Goal: Task Accomplishment & Management: Manage account settings

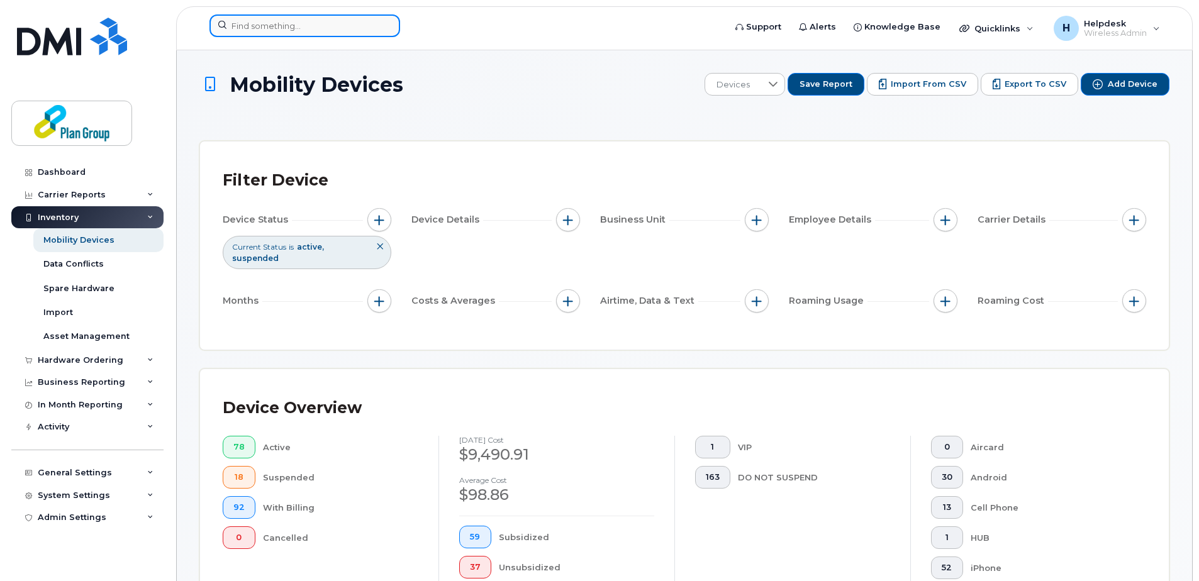
click at [348, 19] on input at bounding box center [304, 25] width 191 height 23
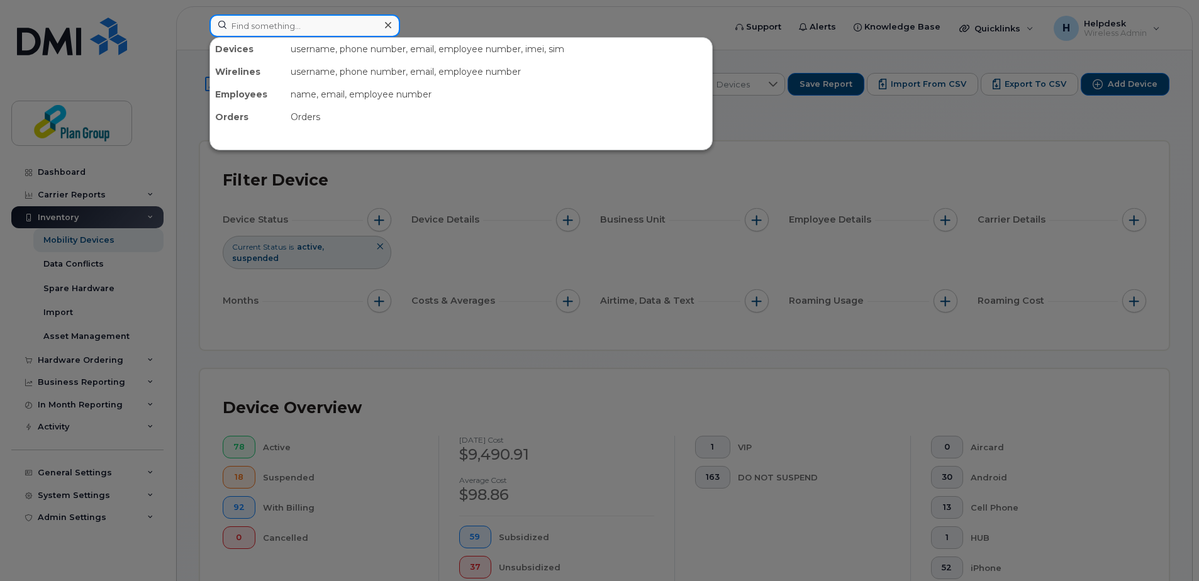
paste input "4164533805"
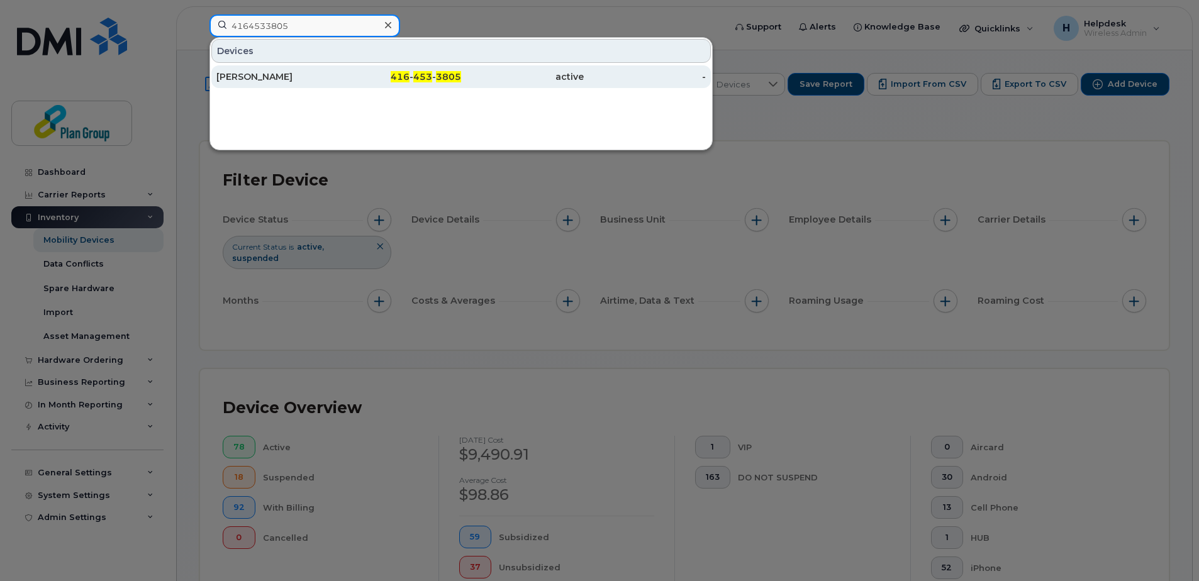
type input "4164533805"
click at [270, 81] on div "[PERSON_NAME]" at bounding box center [277, 76] width 123 height 13
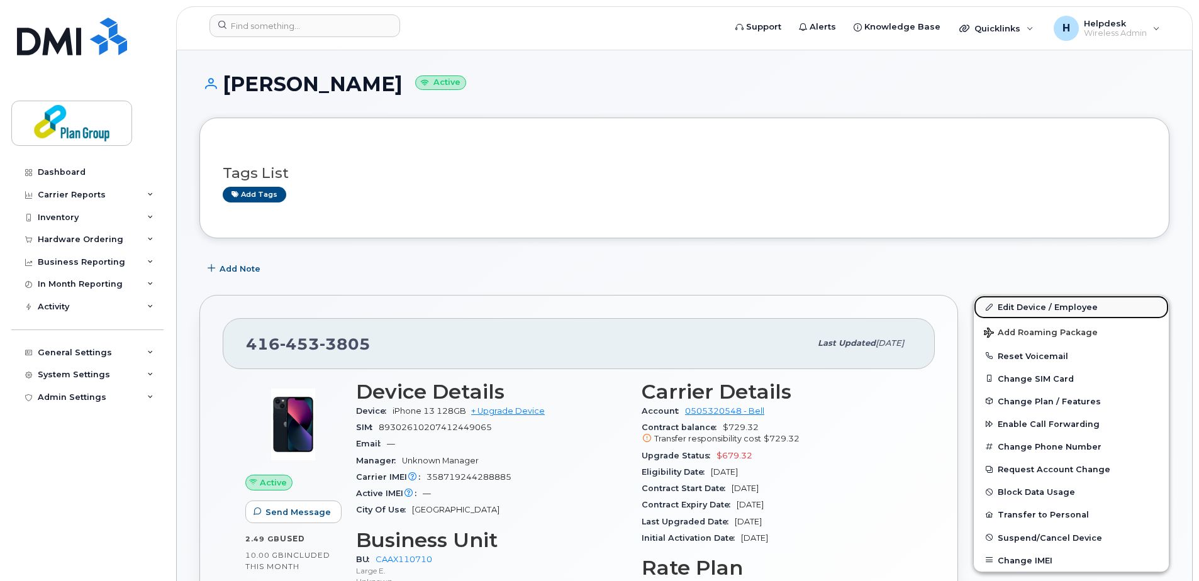
click at [1050, 303] on link "Edit Device / Employee" at bounding box center [1071, 307] width 195 height 23
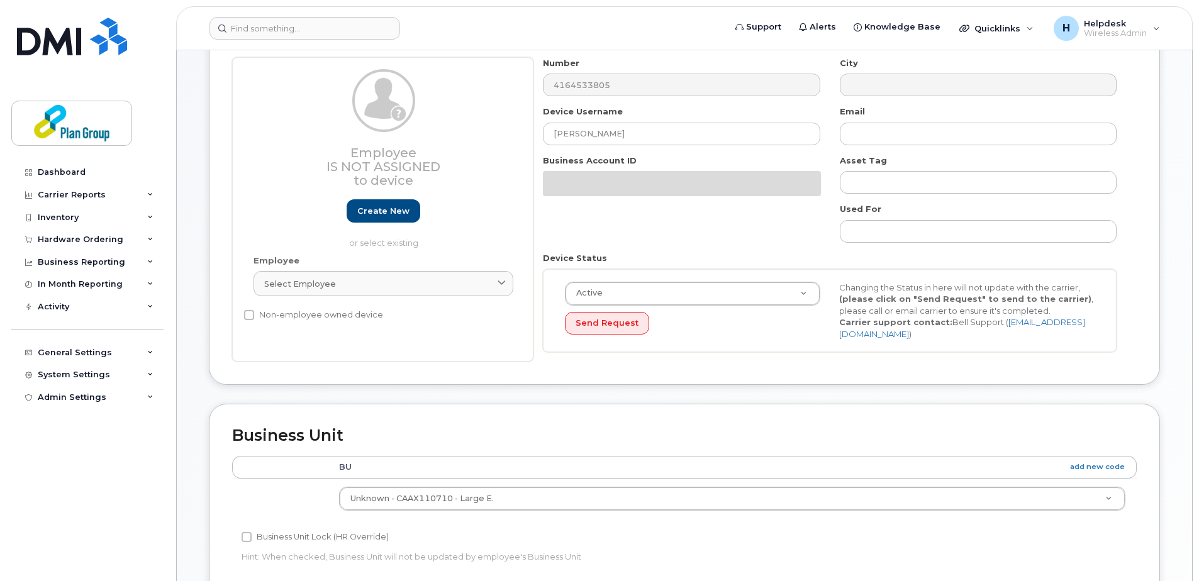
scroll to position [63, 0]
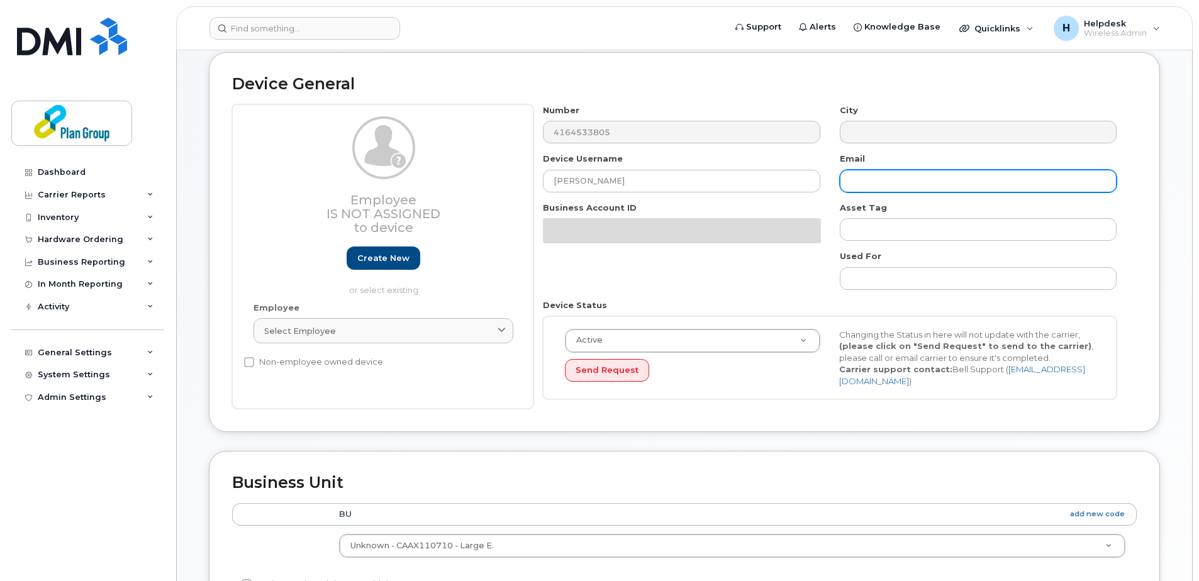
click at [852, 182] on input "text" at bounding box center [978, 181] width 277 height 23
paste input "ZH8090"
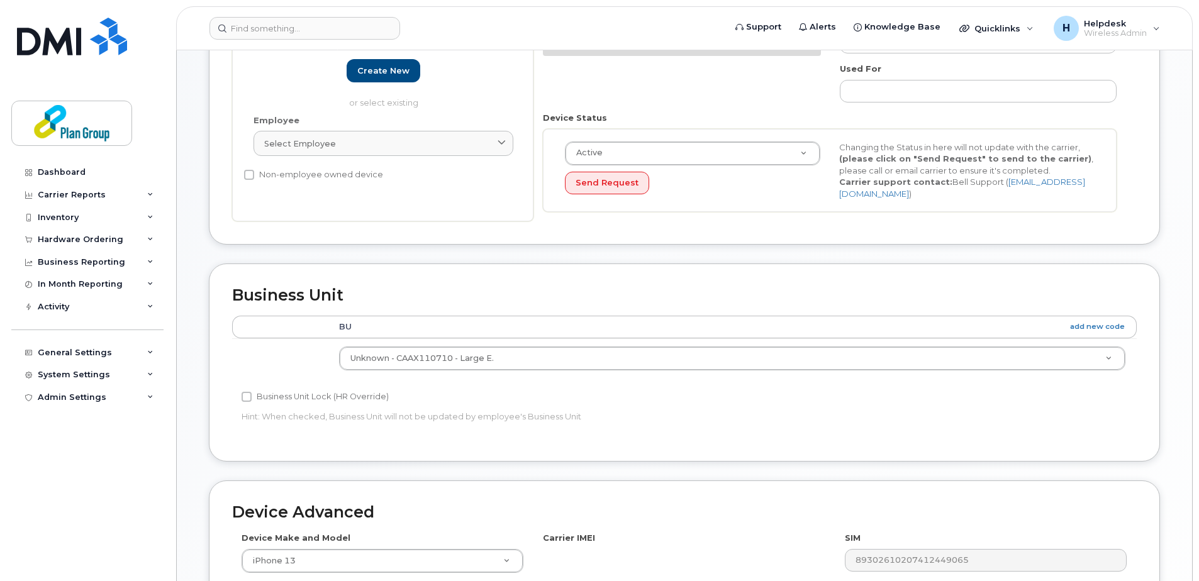
scroll to position [503, 0]
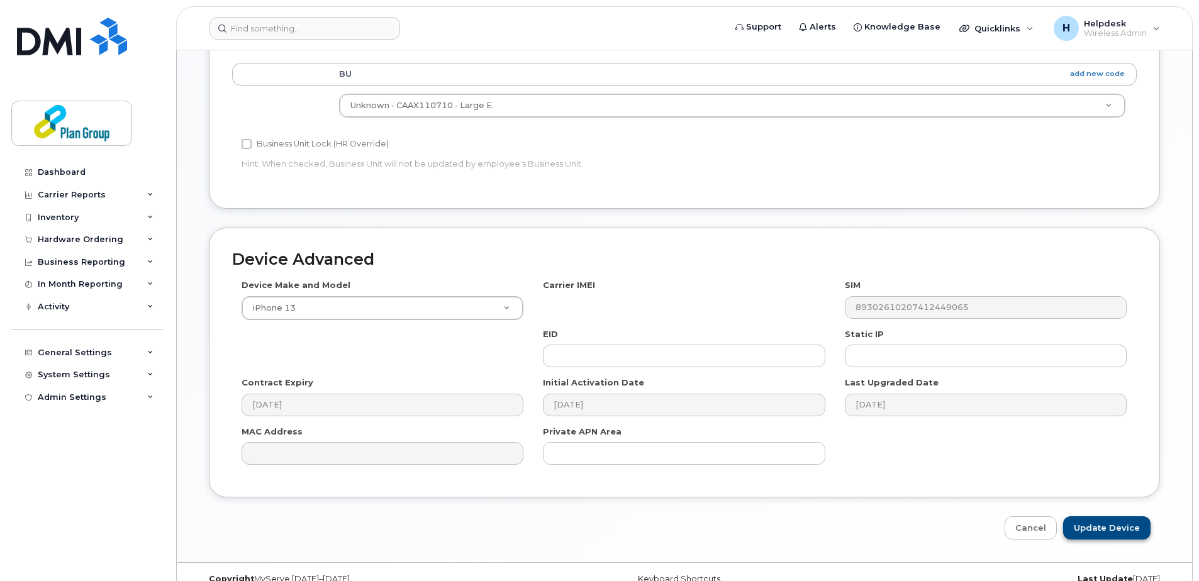
type input "[EMAIL_ADDRESS][DOMAIN_NAME]"
click at [1094, 520] on input "Update Device" at bounding box center [1106, 527] width 87 height 23
type input "Saving..."
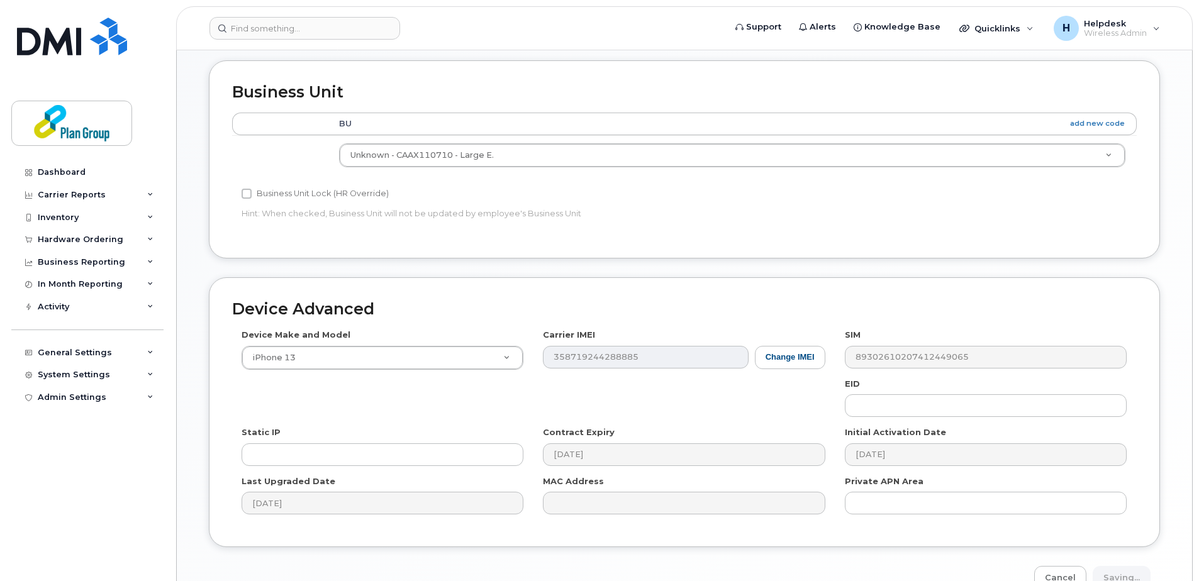
scroll to position [525, 0]
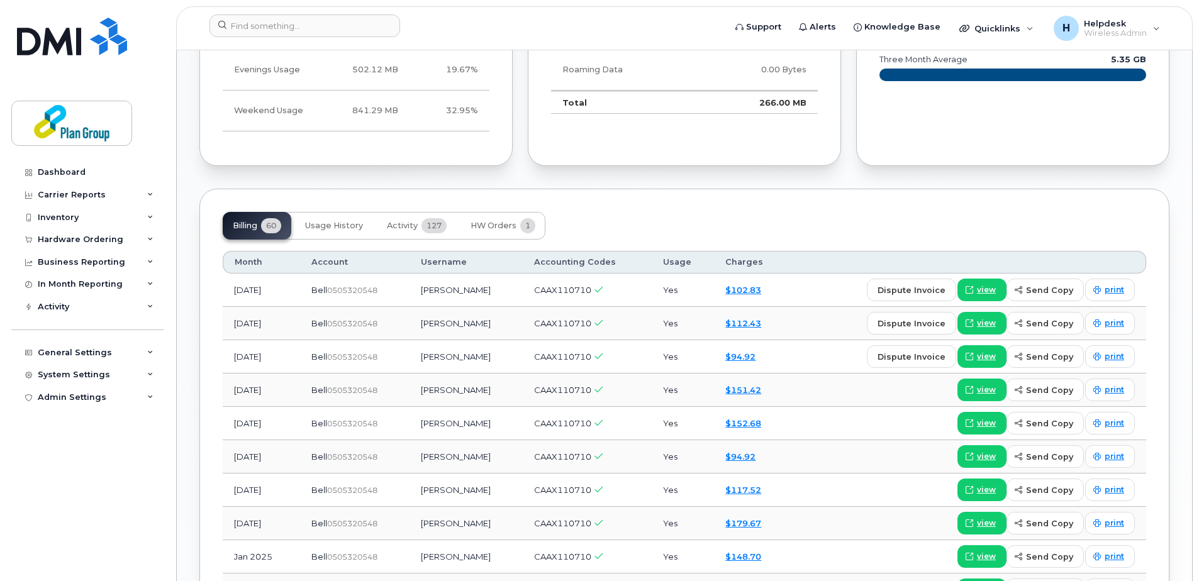
scroll to position [629, 0]
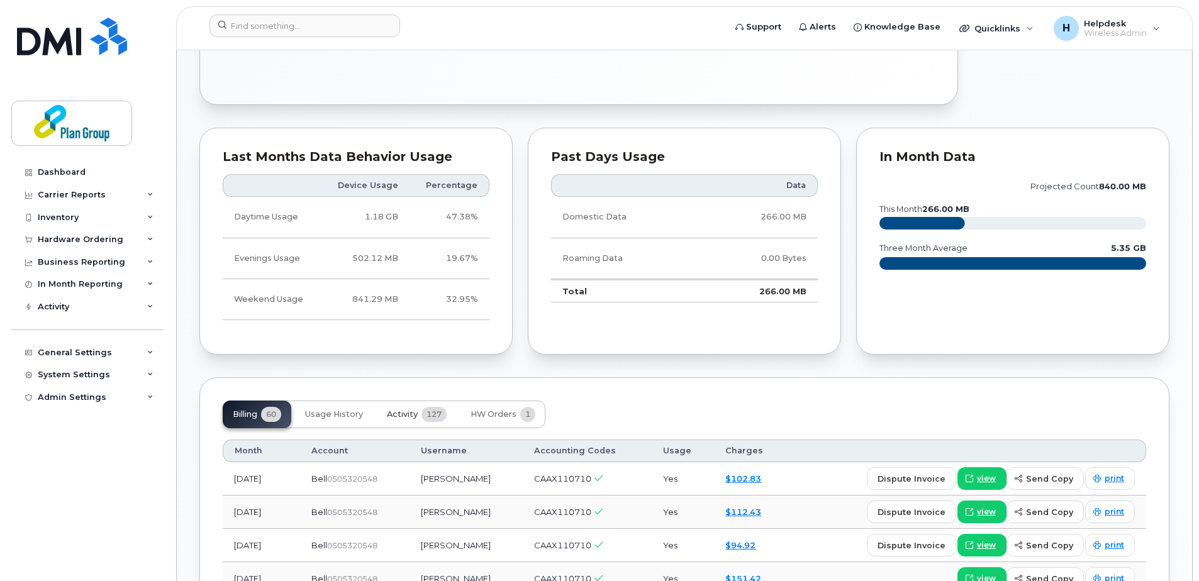
click at [434, 411] on span "127" at bounding box center [433, 414] width 25 height 15
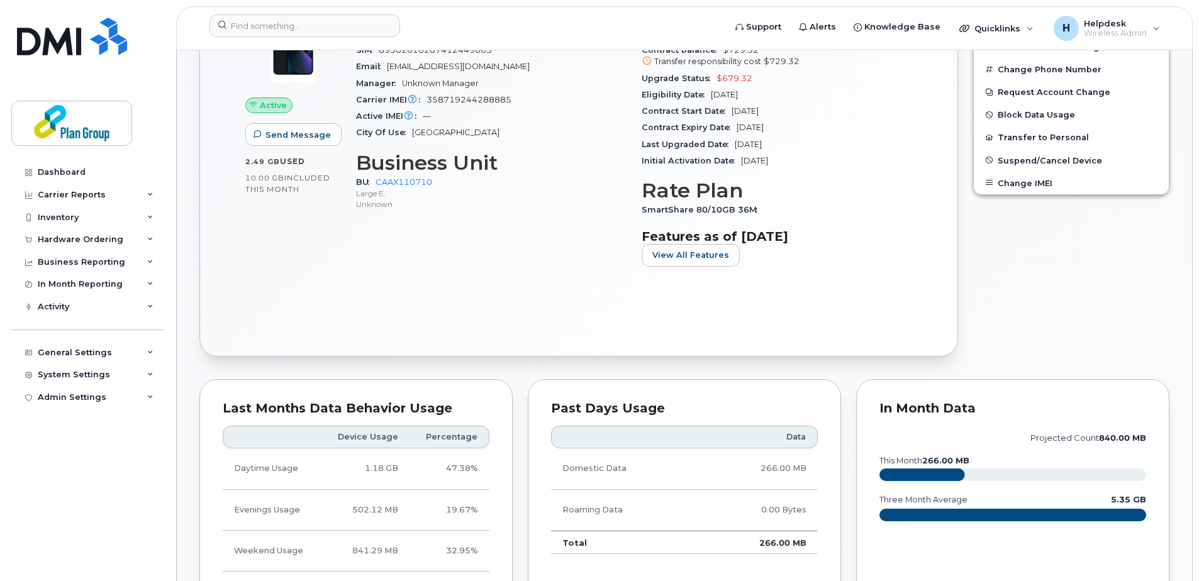
scroll to position [0, 0]
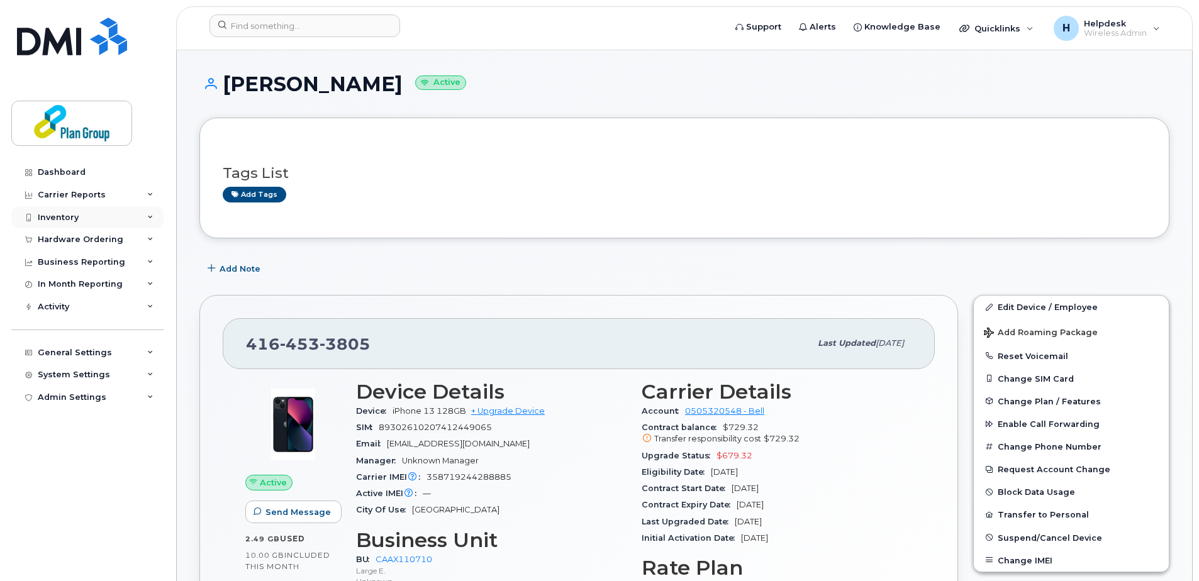
click at [43, 213] on div "Inventory" at bounding box center [58, 218] width 41 height 10
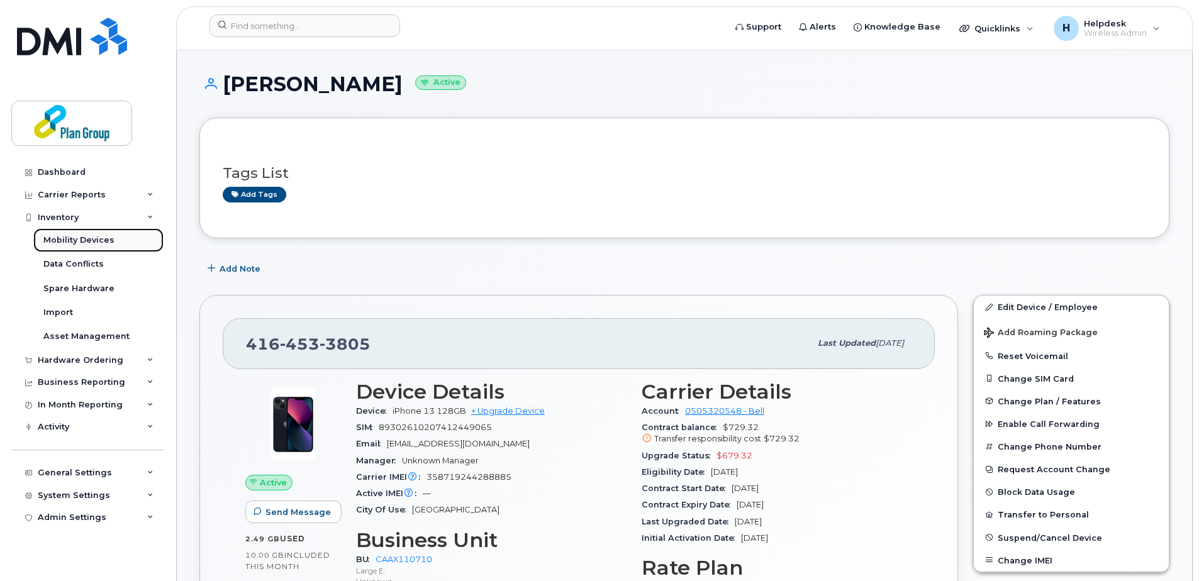
click at [53, 238] on div "Mobility Devices" at bounding box center [78, 240] width 71 height 11
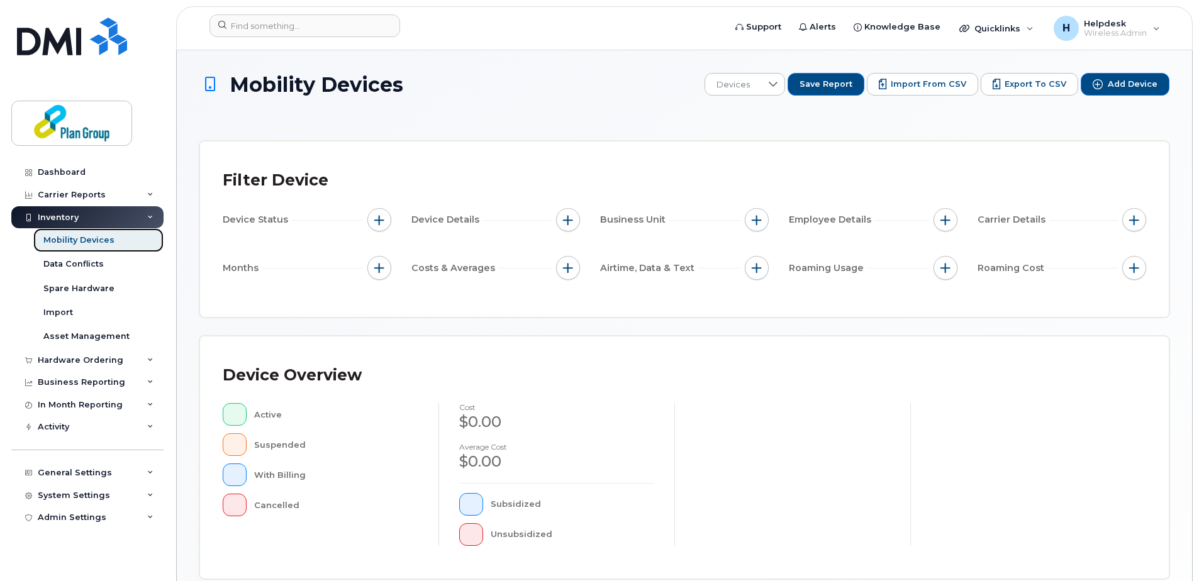
scroll to position [310, 0]
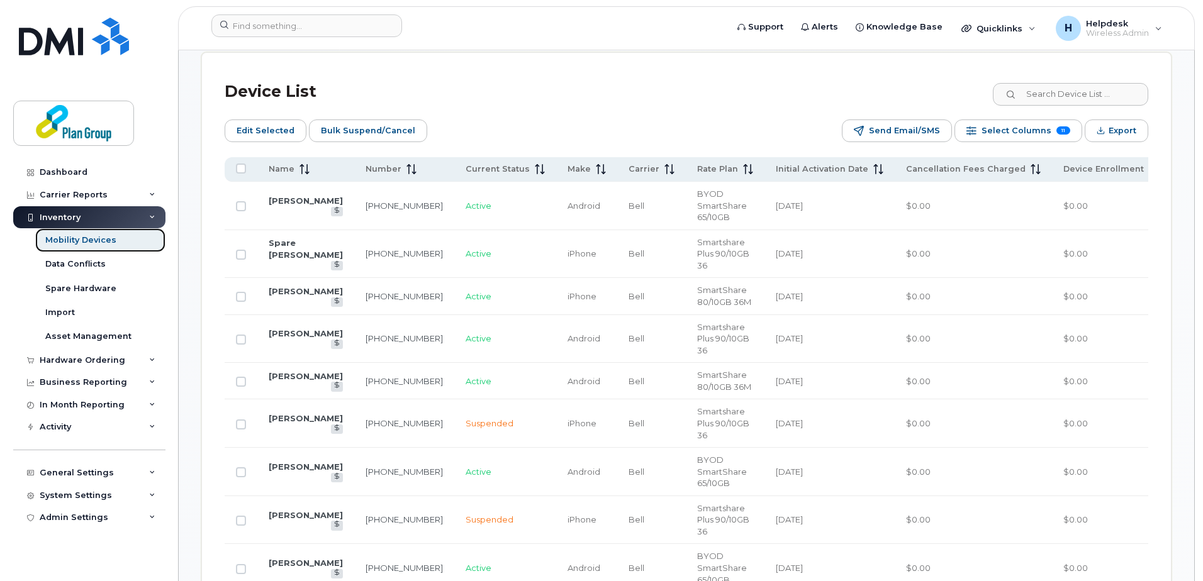
scroll to position [625, 0]
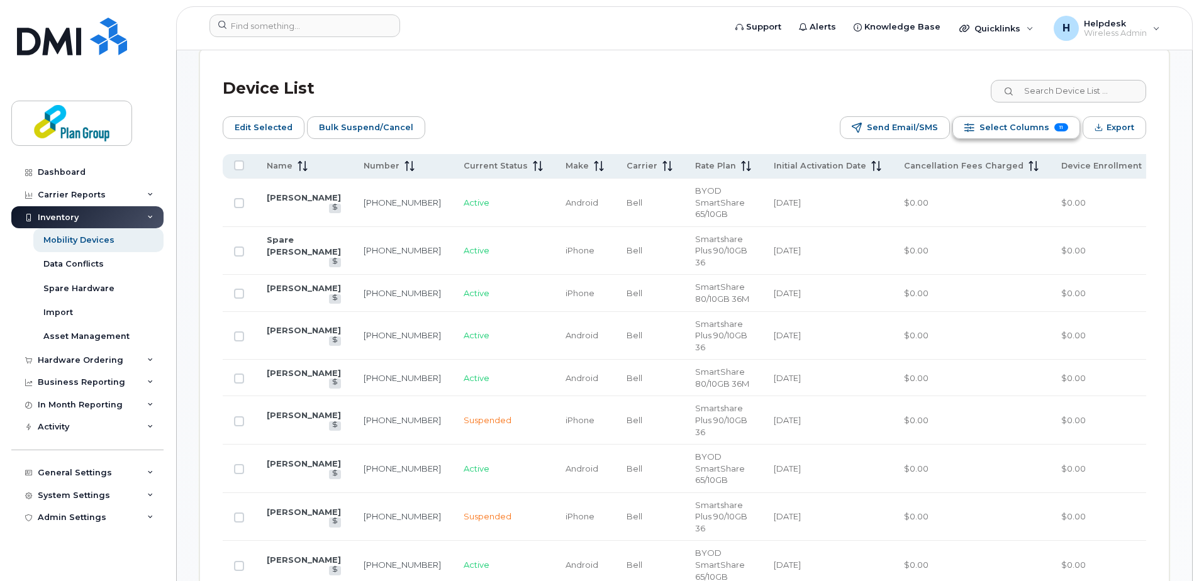
click at [1025, 134] on span "Select Columns" at bounding box center [1014, 127] width 70 height 19
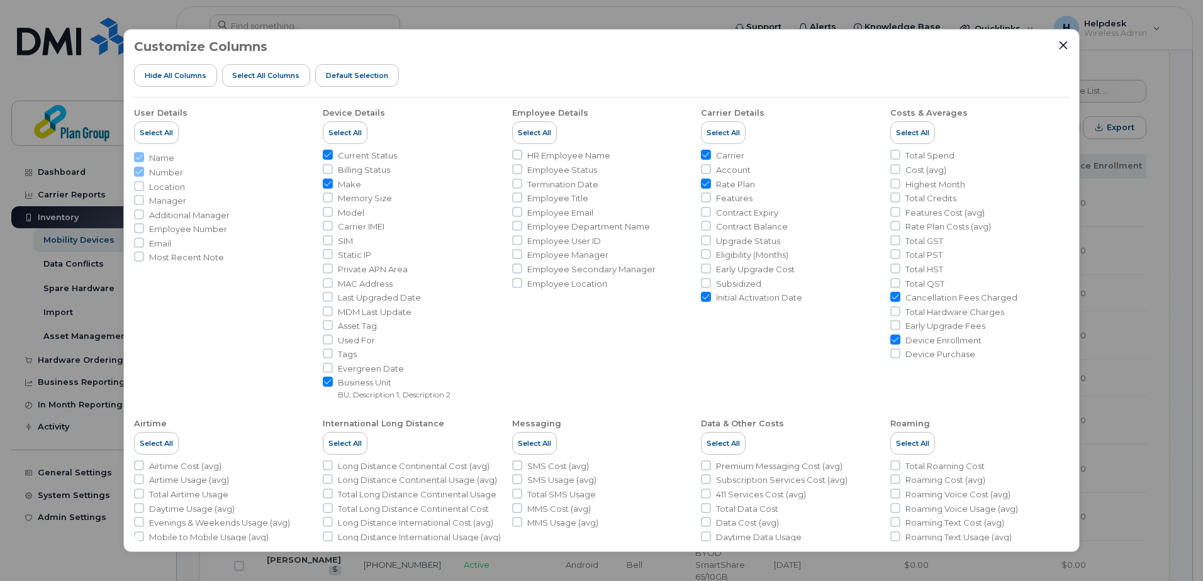
click at [706, 183] on input "Rate Plan" at bounding box center [706, 184] width 10 height 10
checkbox input "false"
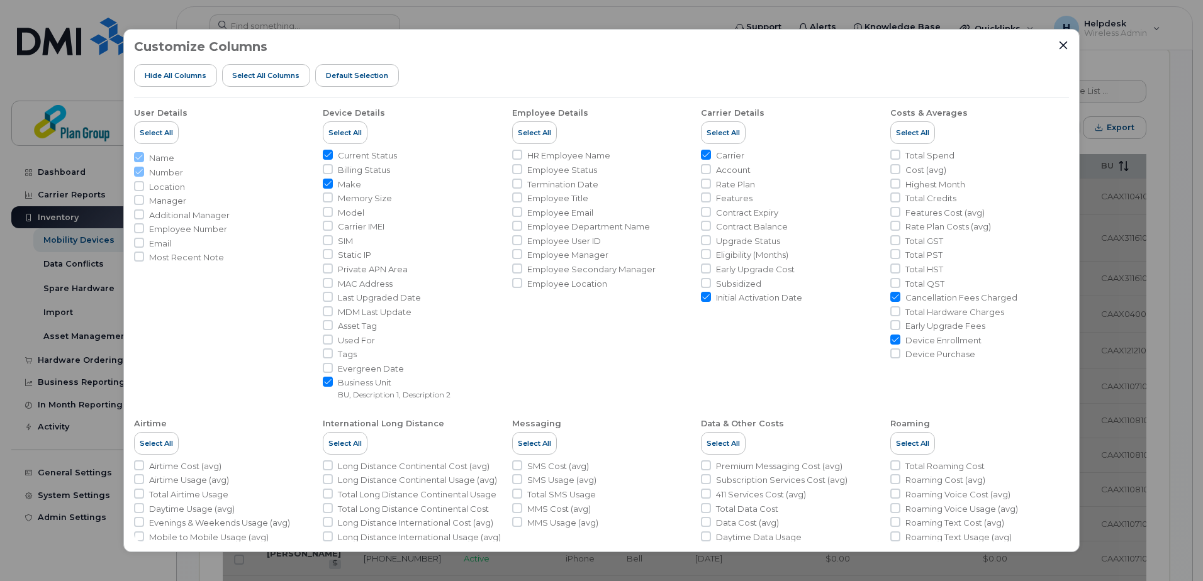
click at [704, 152] on input "Carrier" at bounding box center [706, 155] width 10 height 10
checkbox input "false"
click at [890, 294] on input "Cancellation Fees Charged" at bounding box center [895, 297] width 10 height 10
checkbox input "false"
click at [894, 340] on input "Device Enrollment" at bounding box center [895, 340] width 10 height 10
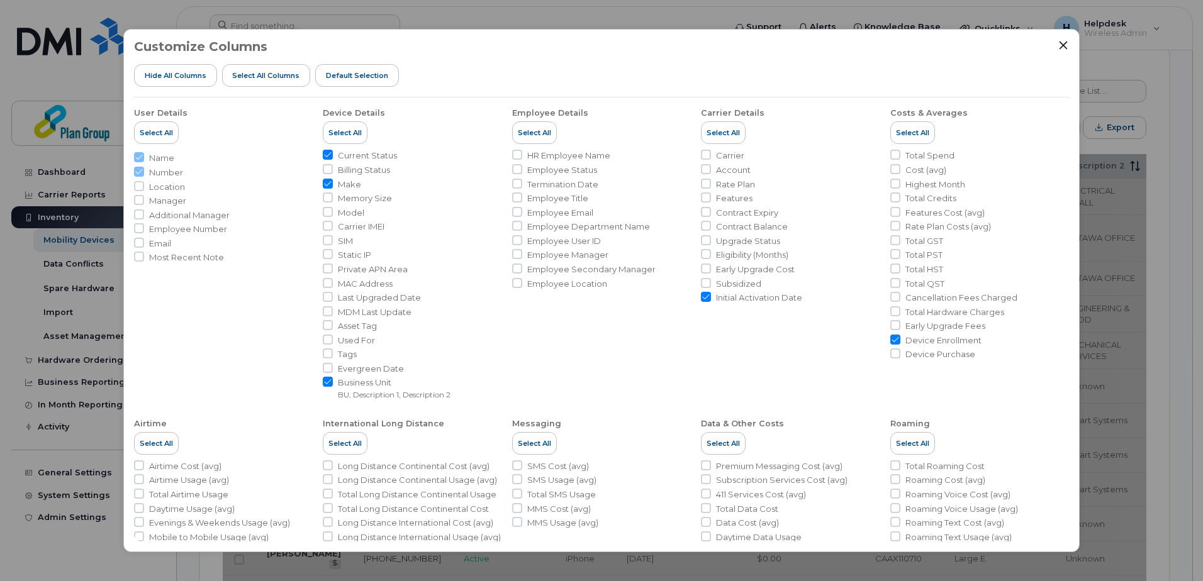
checkbox input "false"
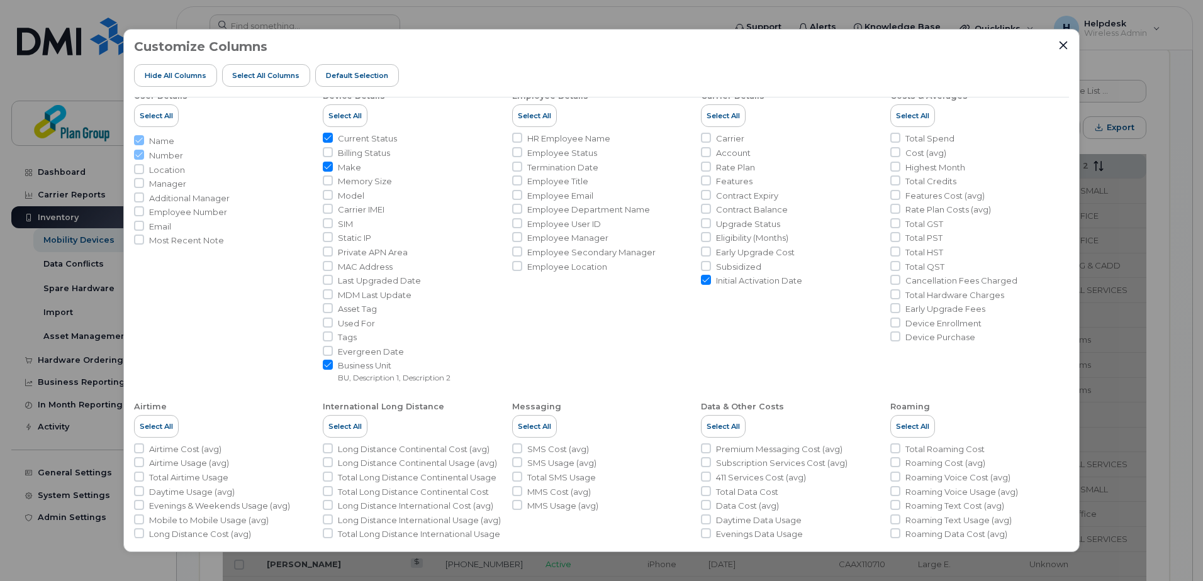
scroll to position [0, 0]
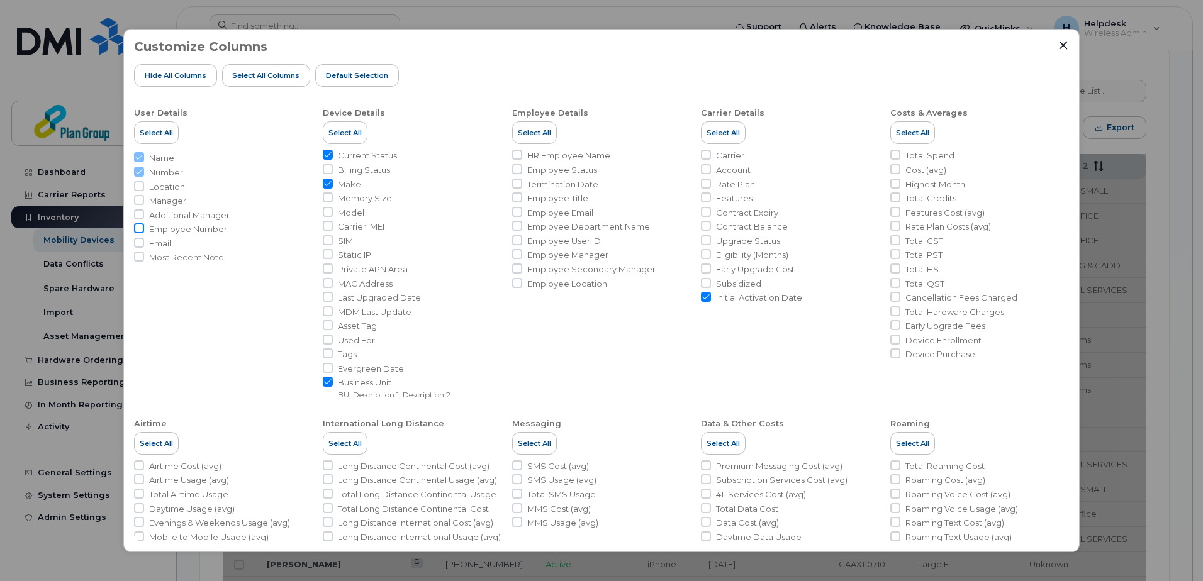
click at [140, 230] on input "Employee Number" at bounding box center [139, 228] width 10 height 10
checkbox input "true"
click at [140, 242] on input "Email" at bounding box center [139, 243] width 10 height 10
checkbox input "true"
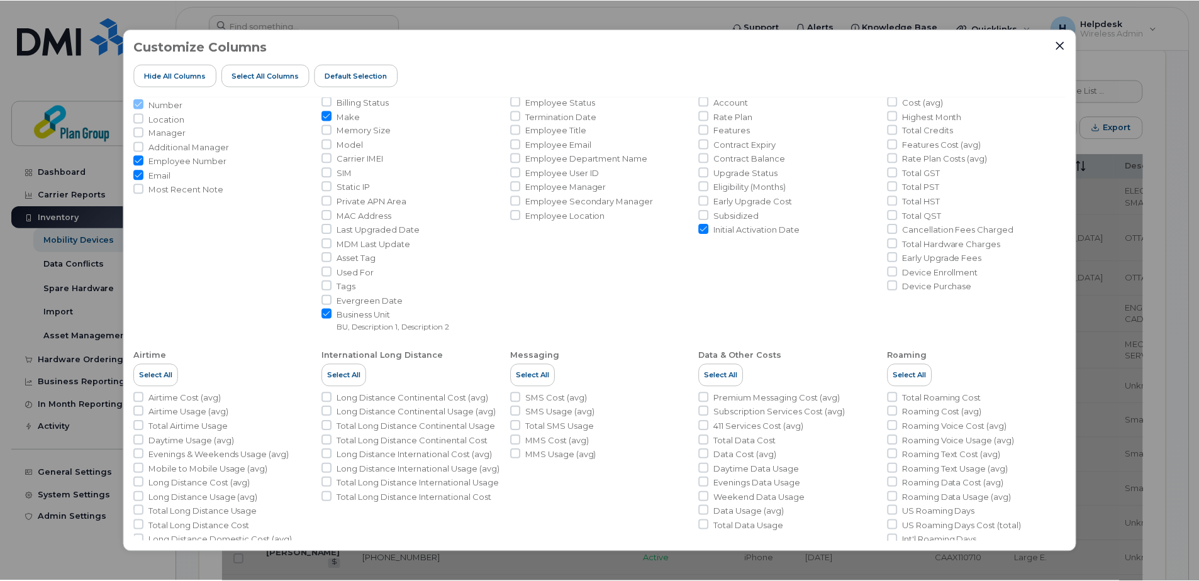
scroll to position [131, 0]
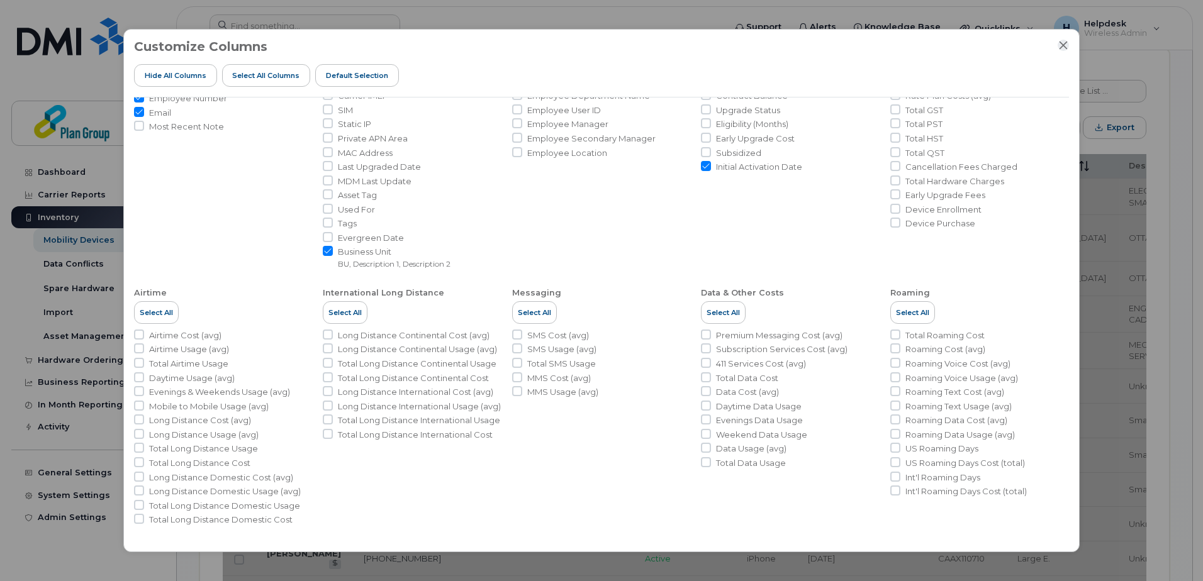
click at [1061, 48] on icon "Close" at bounding box center [1063, 45] width 10 height 10
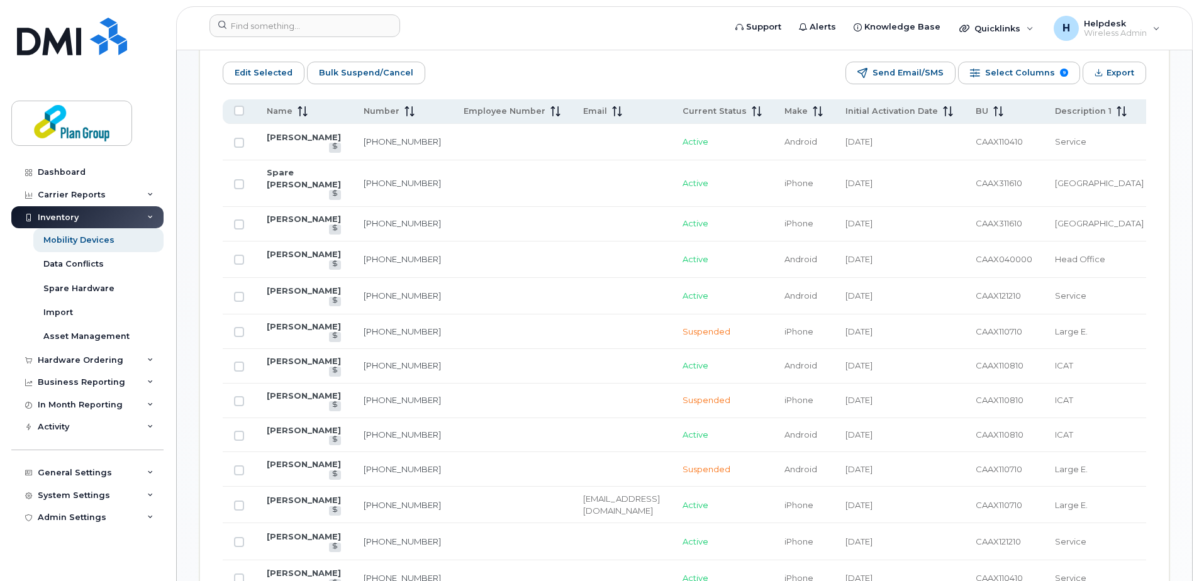
scroll to position [436, 0]
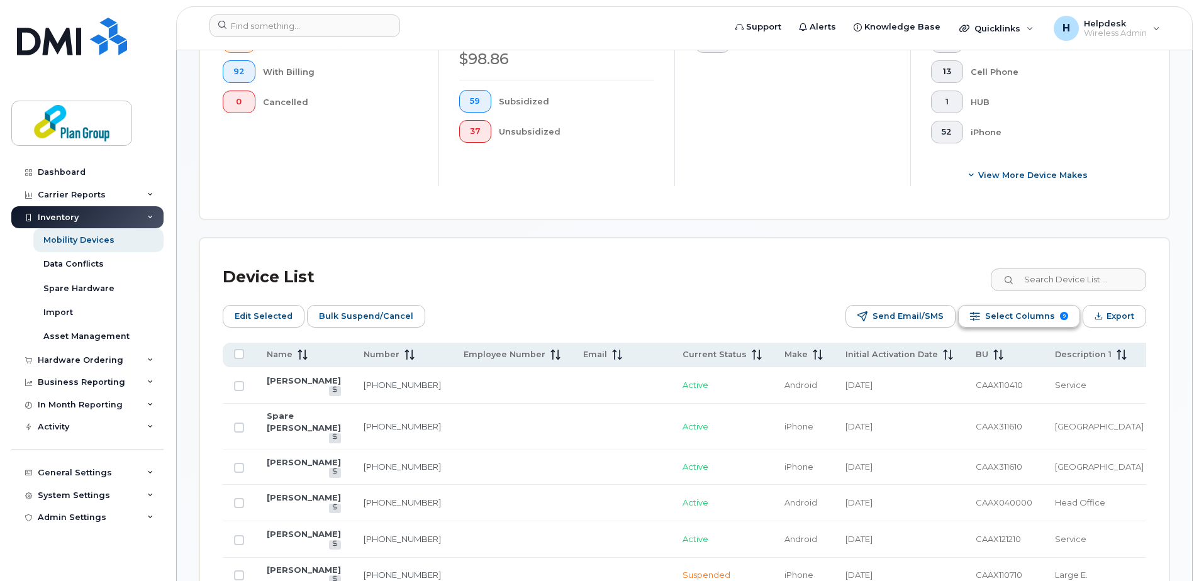
click at [1021, 318] on span "Select Columns" at bounding box center [1020, 316] width 70 height 19
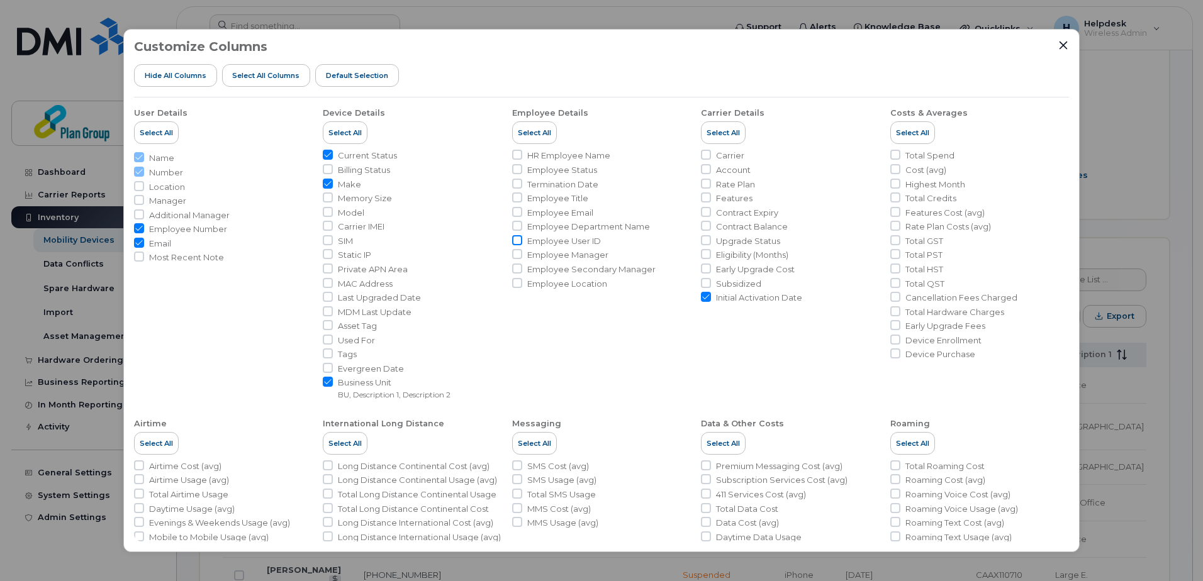
click at [517, 238] on input "Employee User ID" at bounding box center [517, 240] width 10 height 10
checkbox input "true"
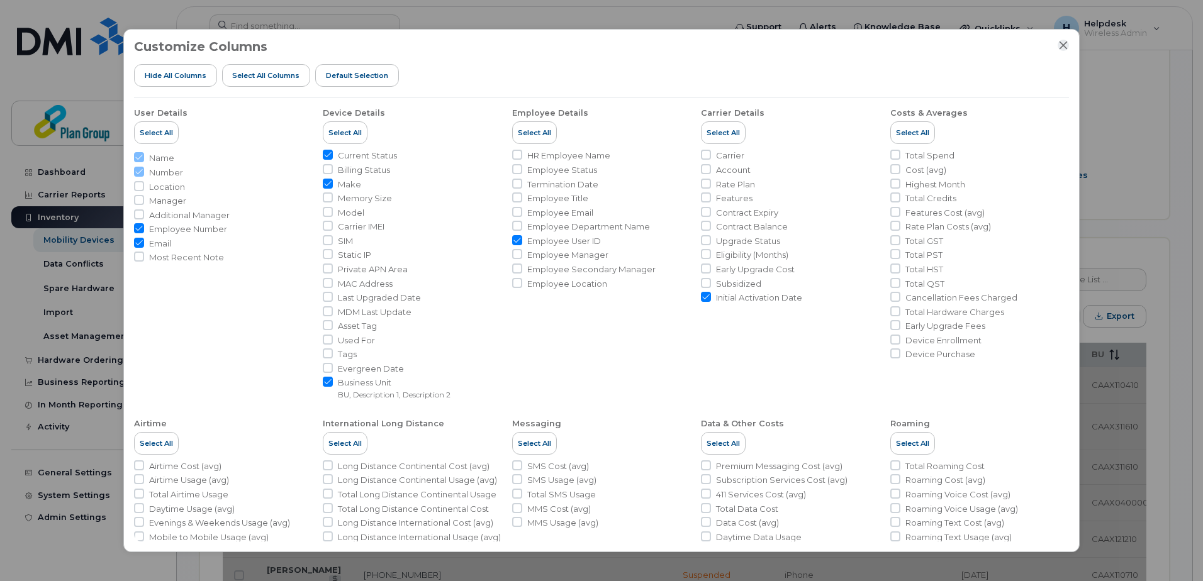
click at [1065, 46] on icon "Close" at bounding box center [1063, 45] width 10 height 10
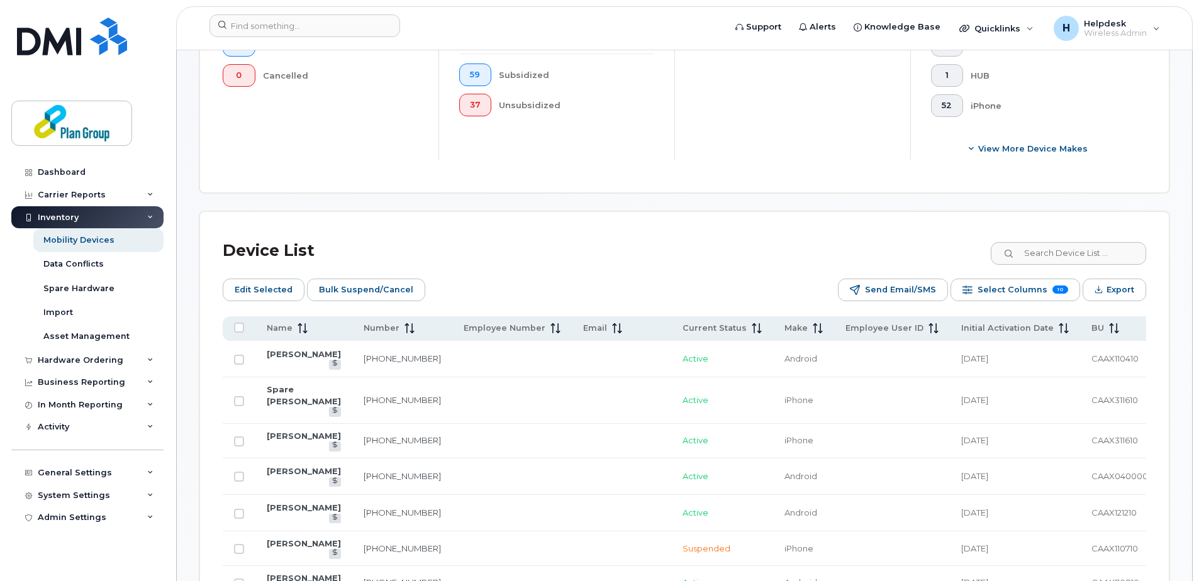
scroll to position [499, 0]
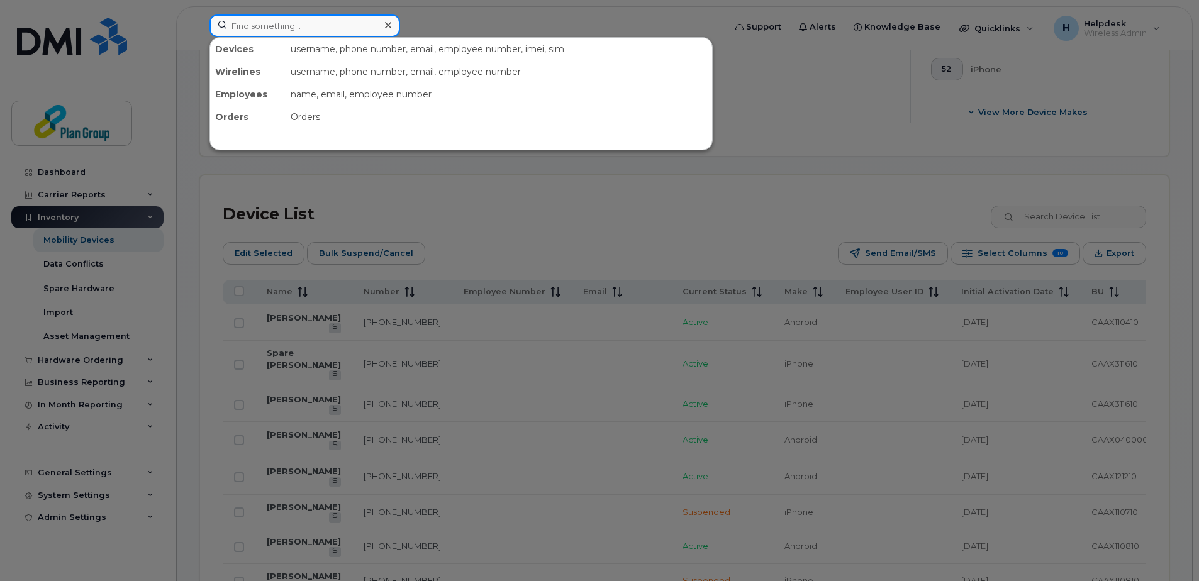
click at [247, 26] on input at bounding box center [304, 25] width 191 height 23
paste input "4164533805"
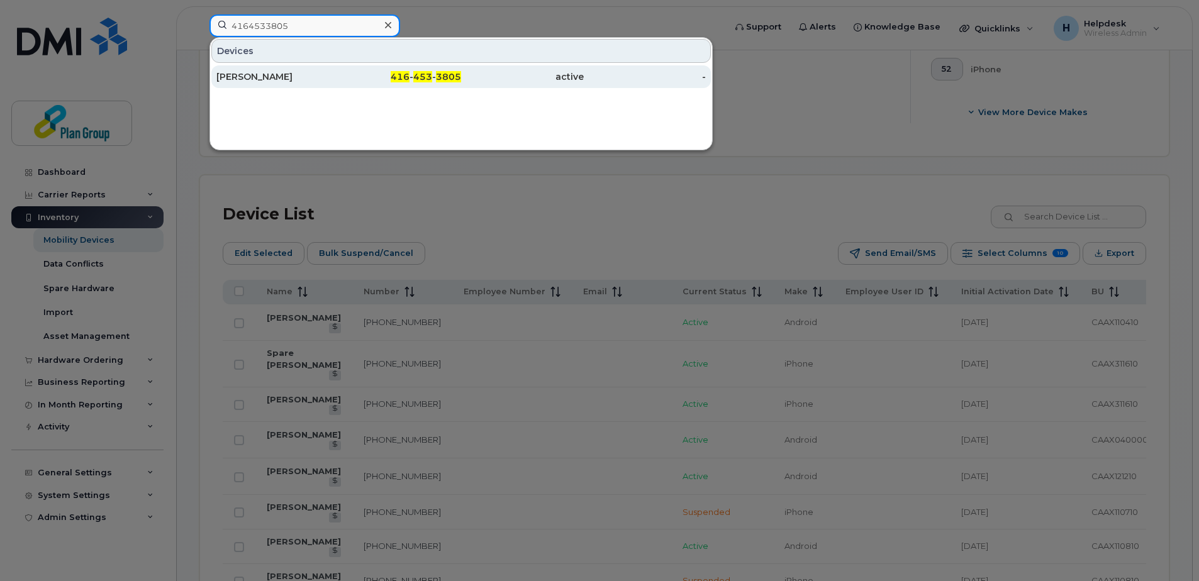
type input "4164533805"
click at [251, 78] on div "Linord Hamy" at bounding box center [277, 76] width 123 height 13
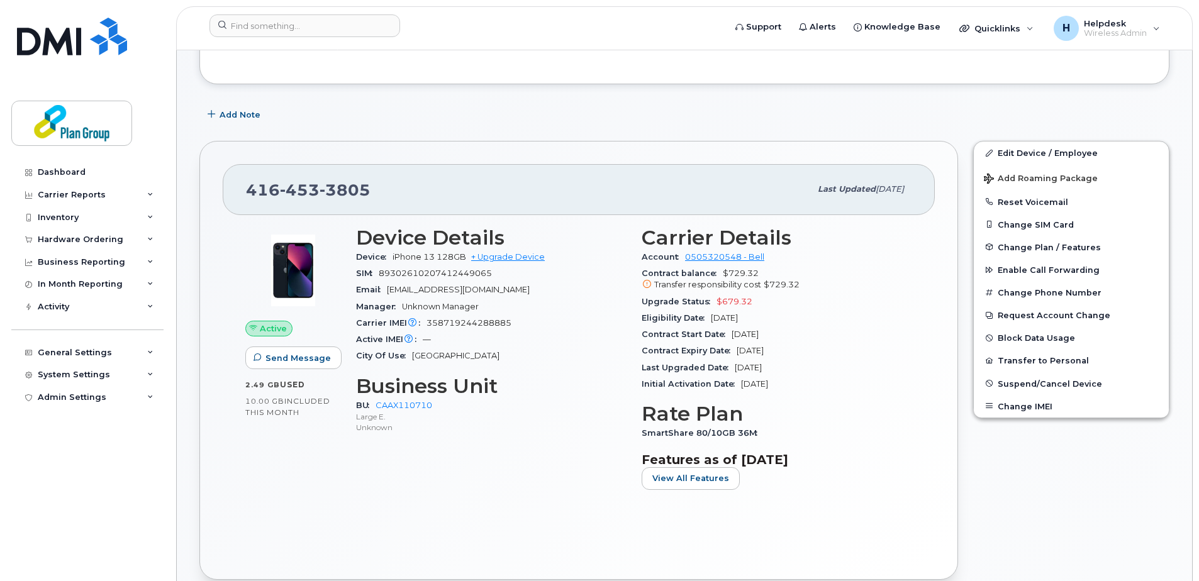
scroll to position [189, 0]
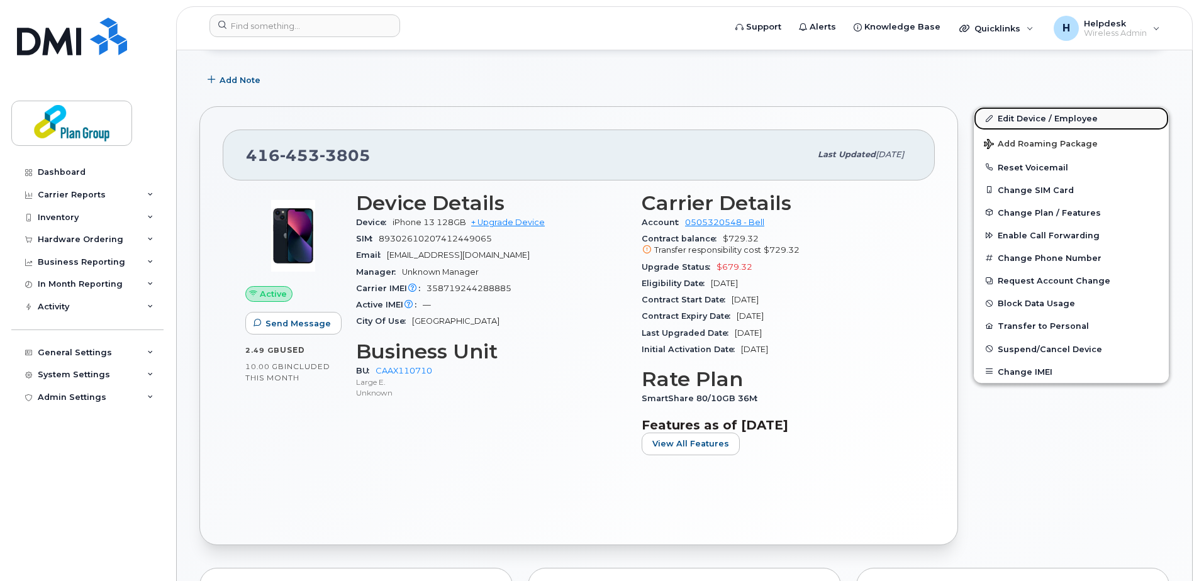
click at [1052, 118] on link "Edit Device / Employee" at bounding box center [1071, 118] width 195 height 23
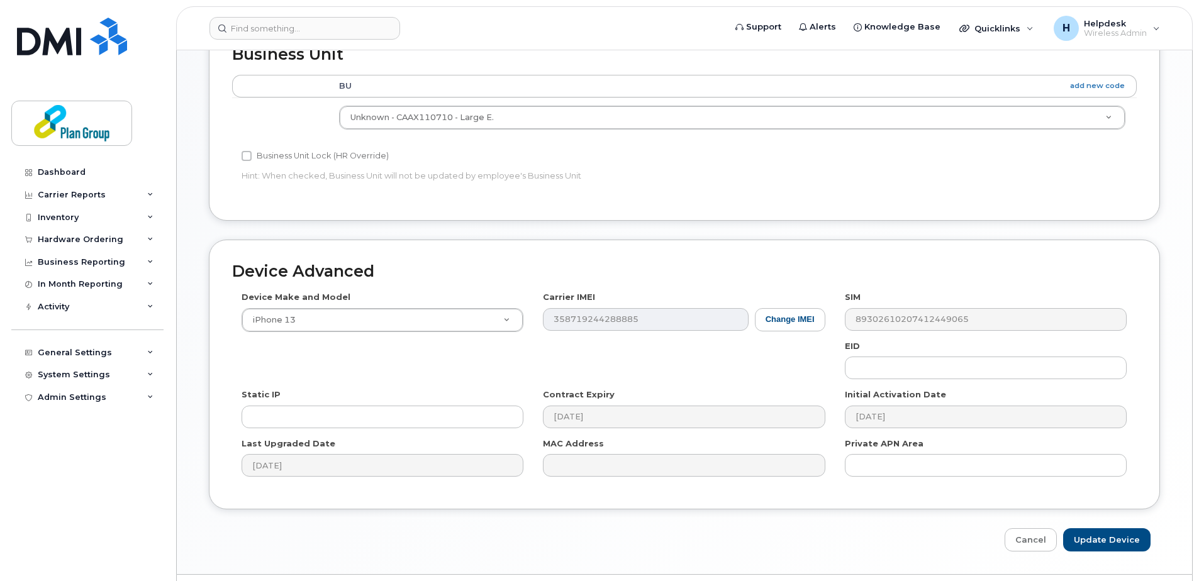
scroll to position [503, 0]
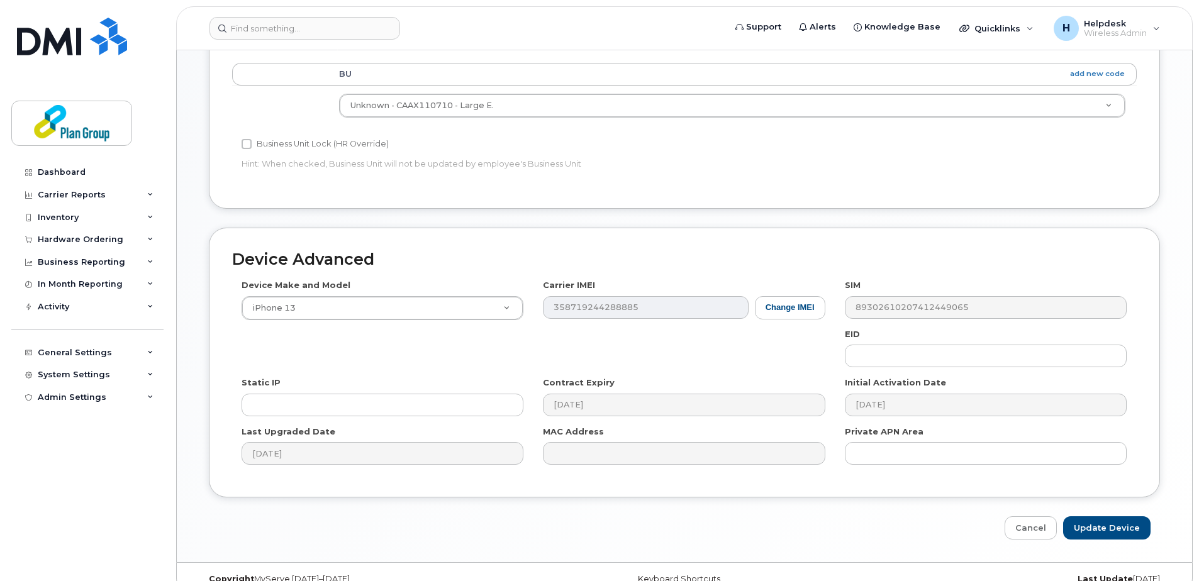
click at [864, 344] on div "EID" at bounding box center [985, 348] width 301 height 40
click at [864, 352] on input "text" at bounding box center [986, 356] width 282 height 23
paste input "ZH8090"
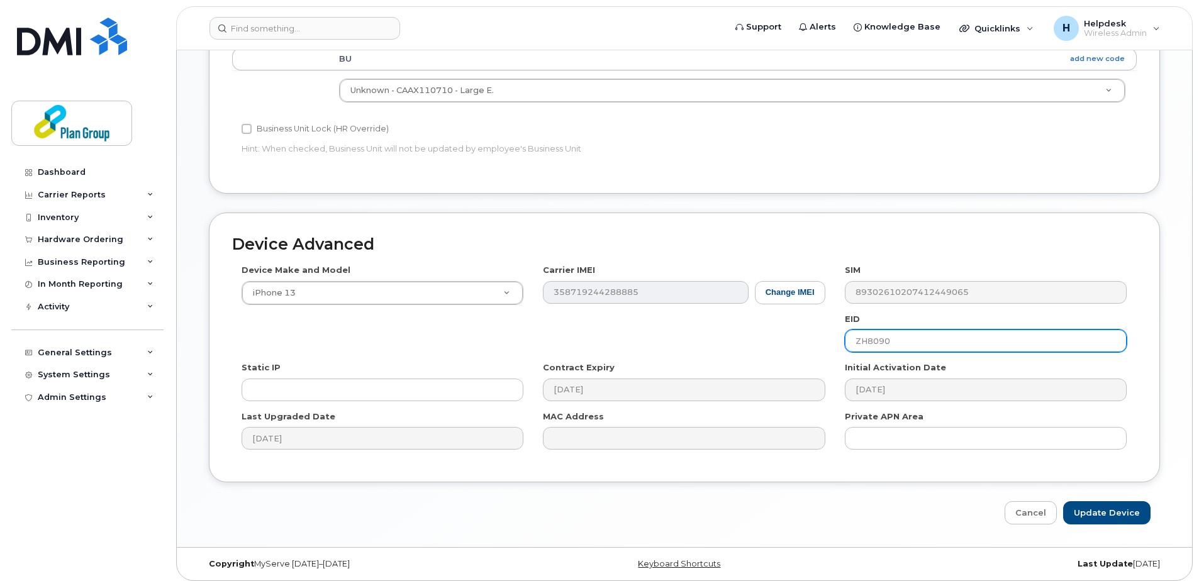
scroll to position [525, 0]
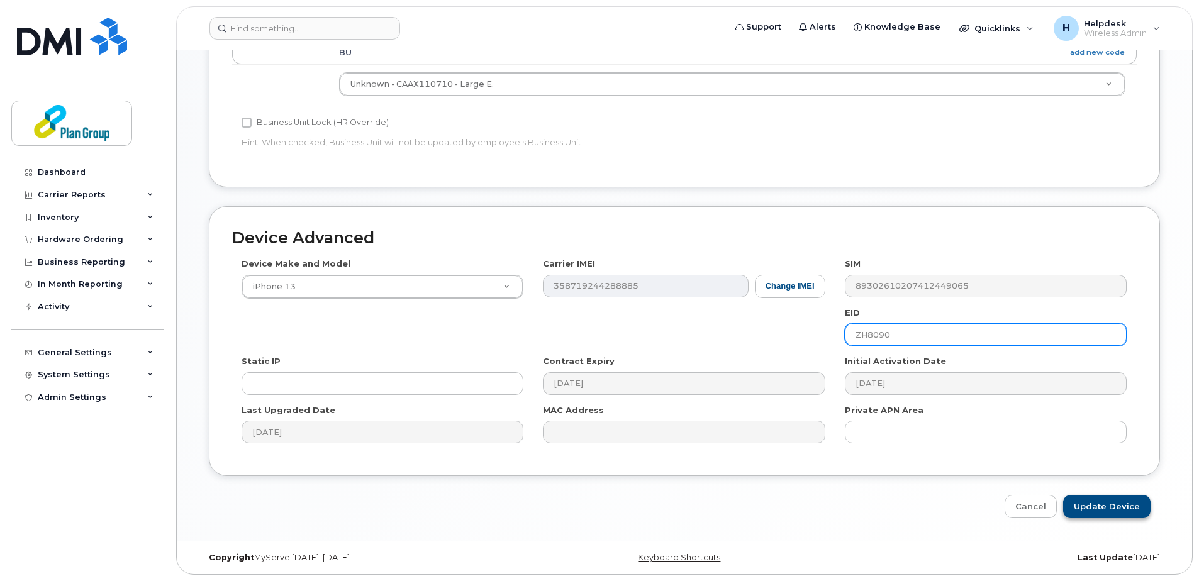
type input "ZH8090"
click at [1138, 506] on input "Update Device" at bounding box center [1106, 506] width 87 height 23
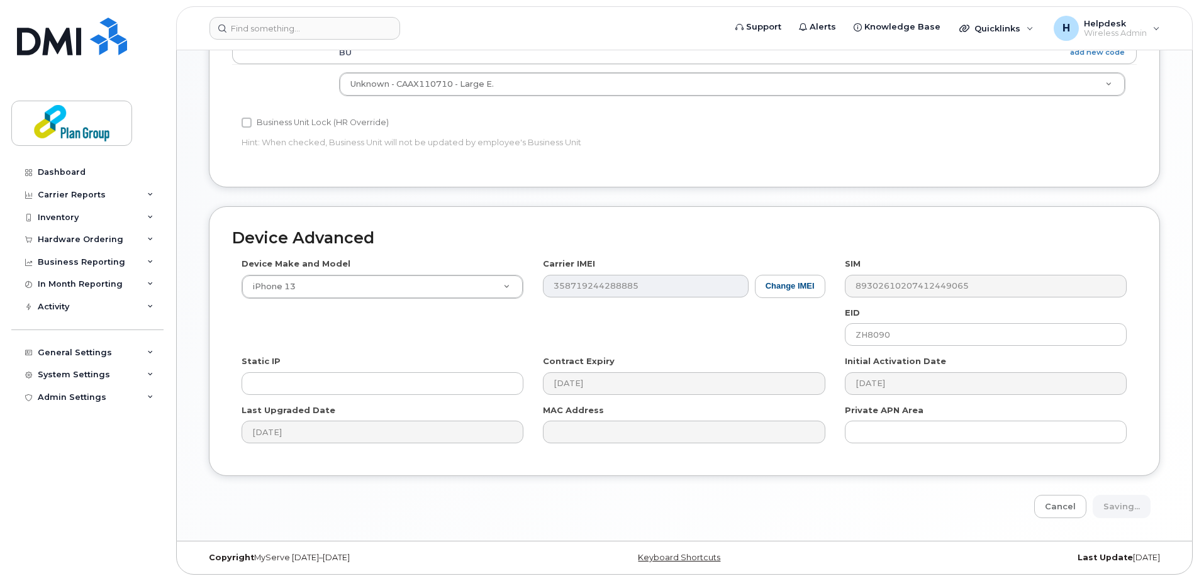
type input "Saving..."
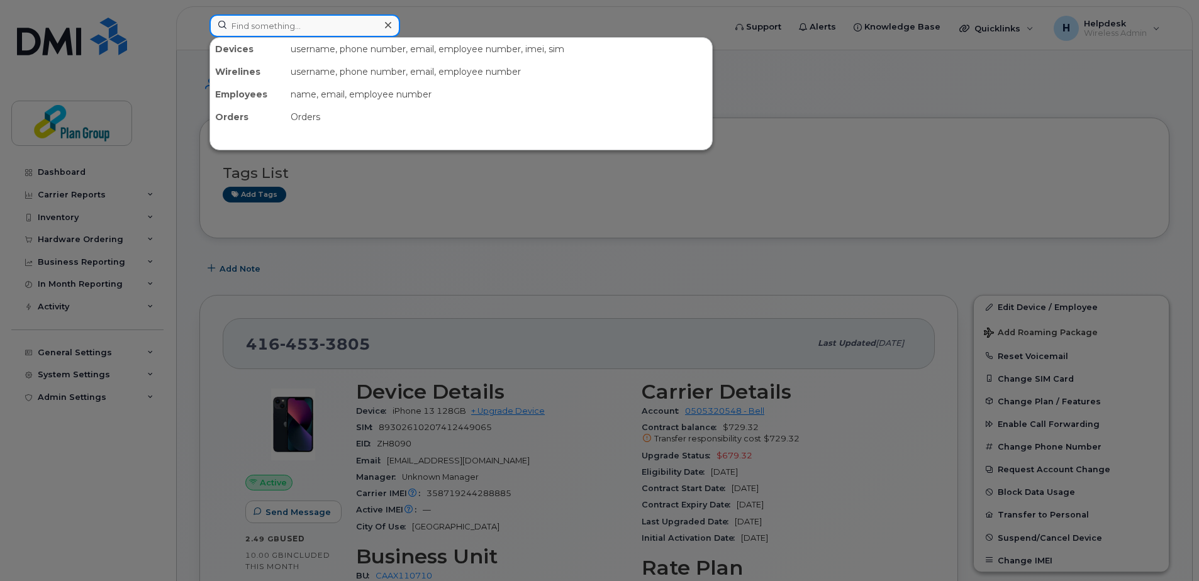
click at [279, 19] on input at bounding box center [304, 25] width 191 height 23
paste input "4162198364"
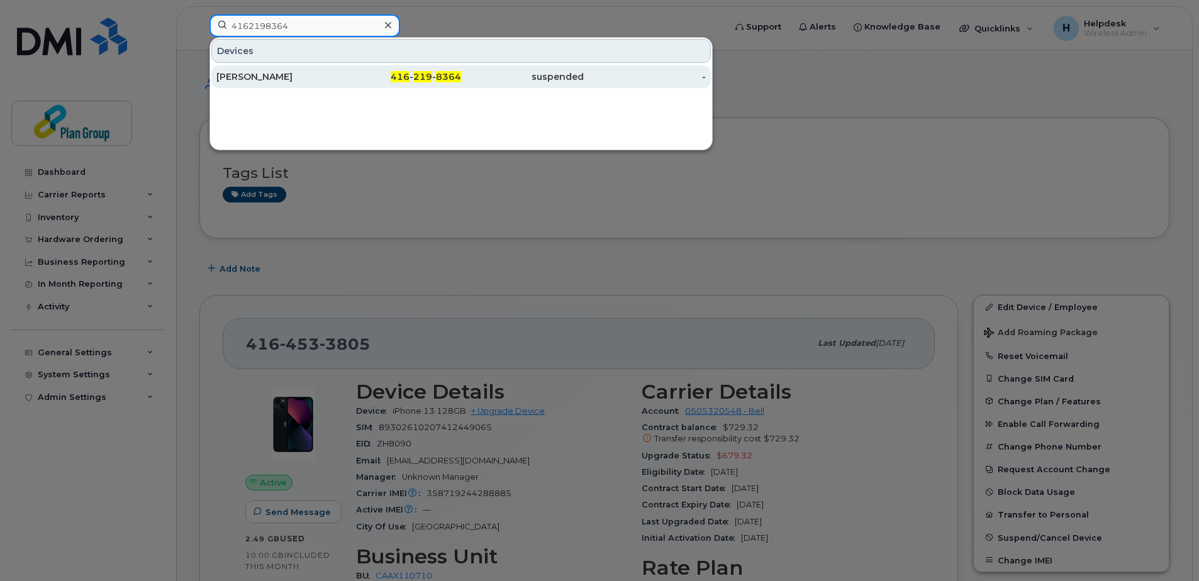
type input "4162198364"
click at [303, 81] on div "[PERSON_NAME]" at bounding box center [277, 76] width 123 height 13
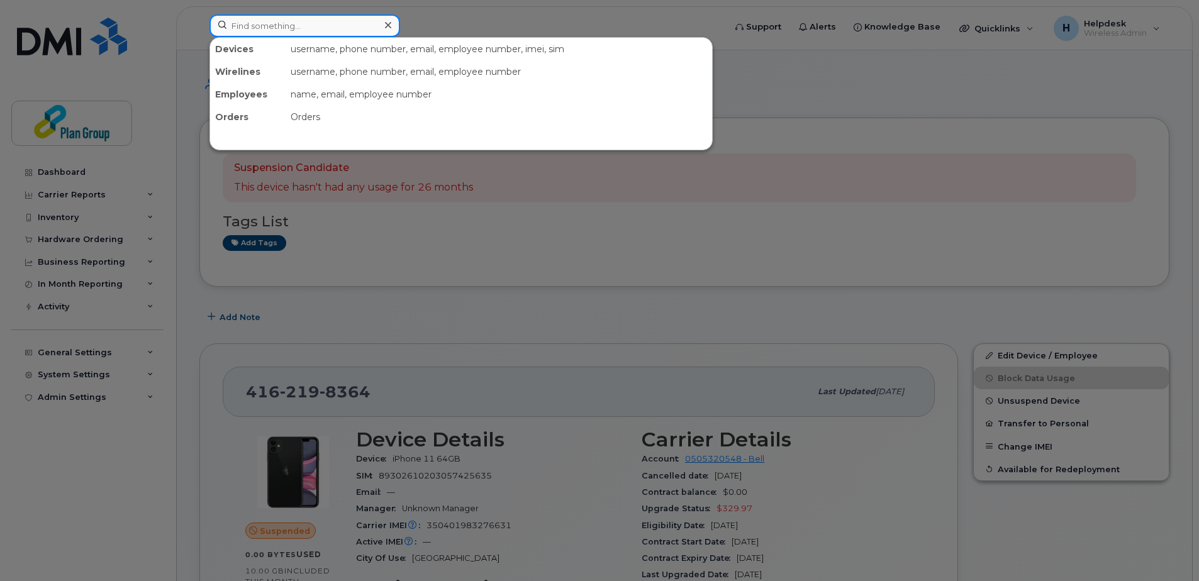
click at [379, 21] on div at bounding box center [304, 25] width 191 height 23
paste input "4165874753"
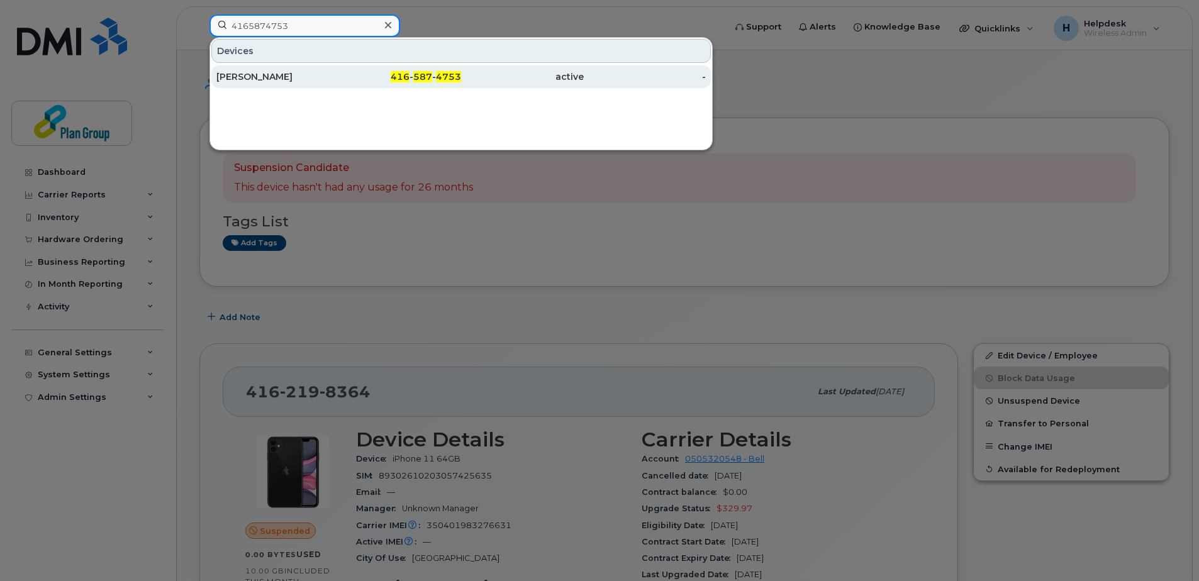
type input "4165874753"
click at [266, 74] on div "[PERSON_NAME]" at bounding box center [277, 76] width 123 height 13
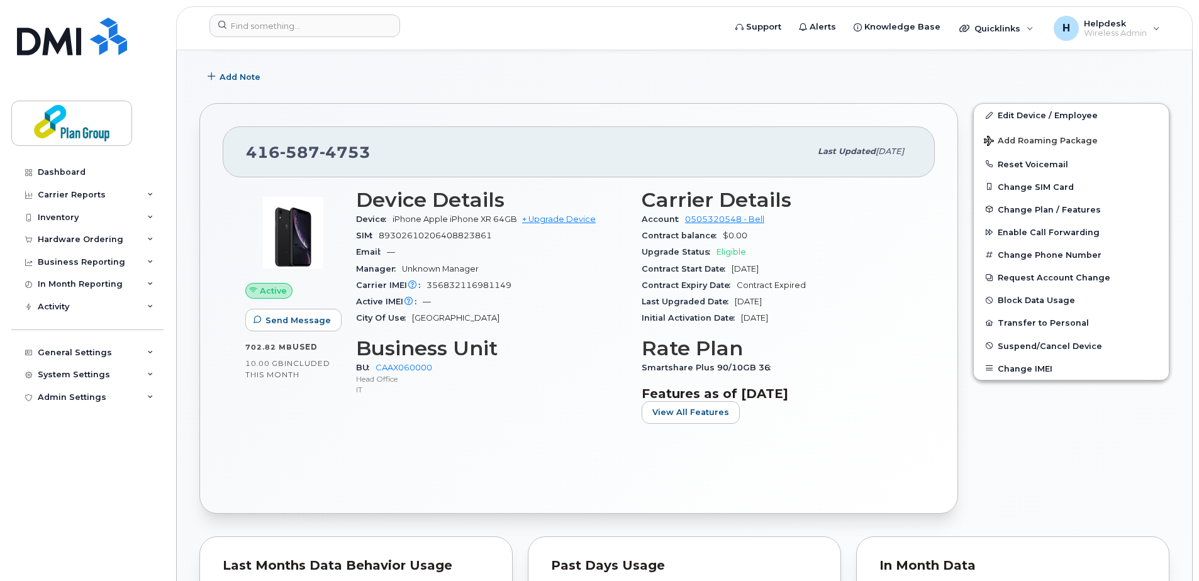
scroll to position [189, 0]
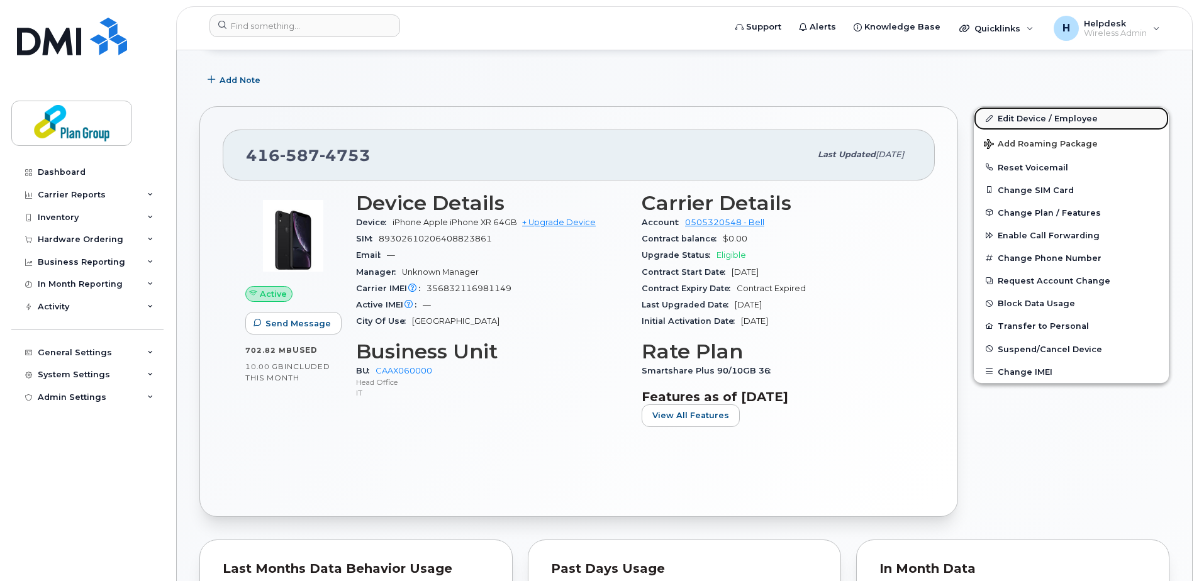
click at [1060, 109] on link "Edit Device / Employee" at bounding box center [1071, 118] width 195 height 23
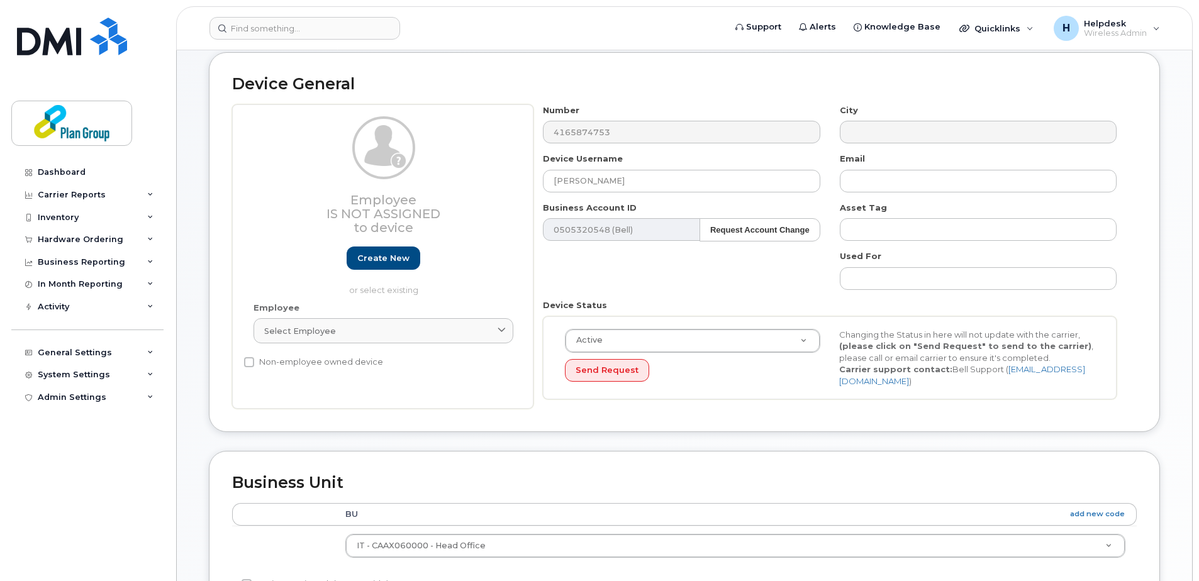
scroll to position [440, 0]
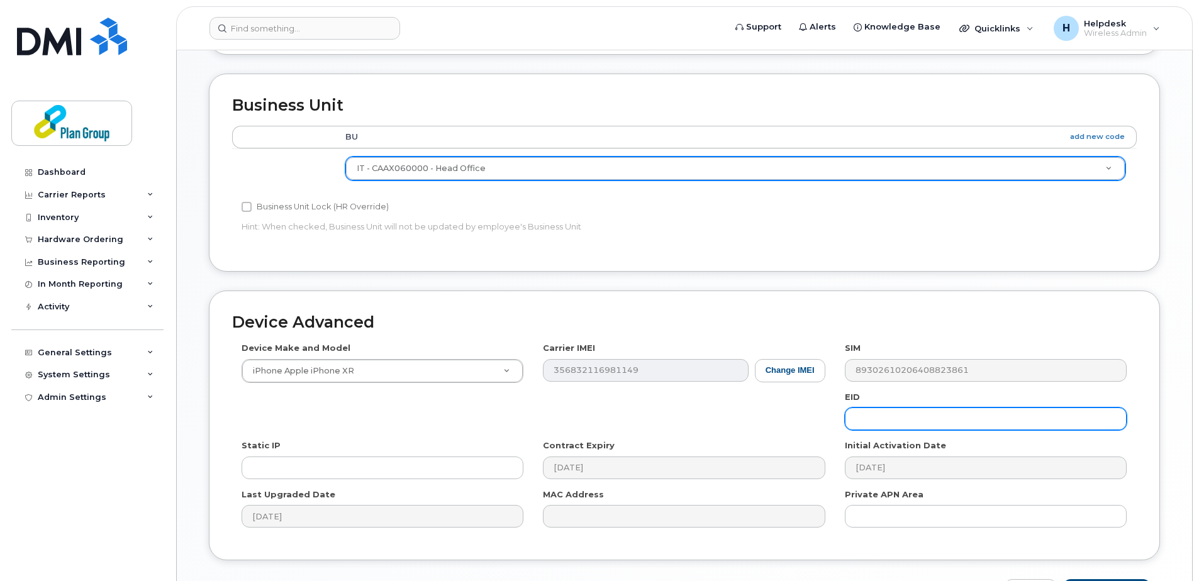
click at [872, 423] on input "text" at bounding box center [986, 419] width 282 height 23
click at [871, 423] on input "text" at bounding box center [986, 419] width 282 height 23
paste input "xg8091"
type input "xg8091"
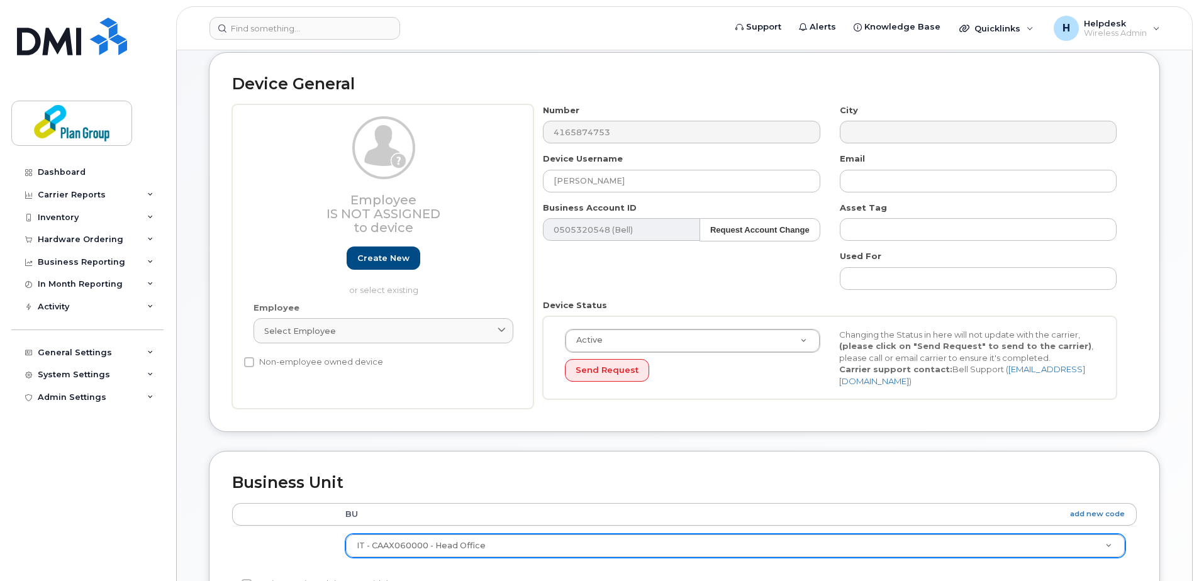
scroll to position [503, 0]
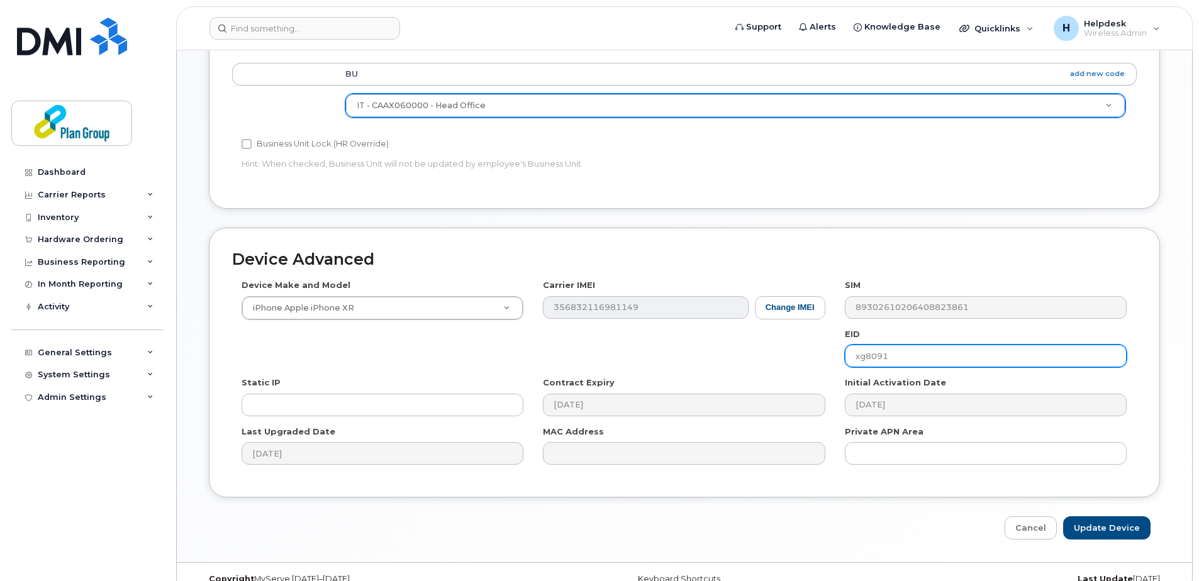
drag, startPoint x: 969, startPoint y: 348, endPoint x: 908, endPoint y: 365, distance: 63.3
click at [908, 364] on input "xg8091" at bounding box center [986, 356] width 282 height 23
drag, startPoint x: 872, startPoint y: 360, endPoint x: 755, endPoint y: 364, distance: 116.4
click at [757, 362] on div "Device Make and Model iPhone Apple iPhone XR Android TCL 502 Watch Apple Watch …" at bounding box center [684, 376] width 904 height 195
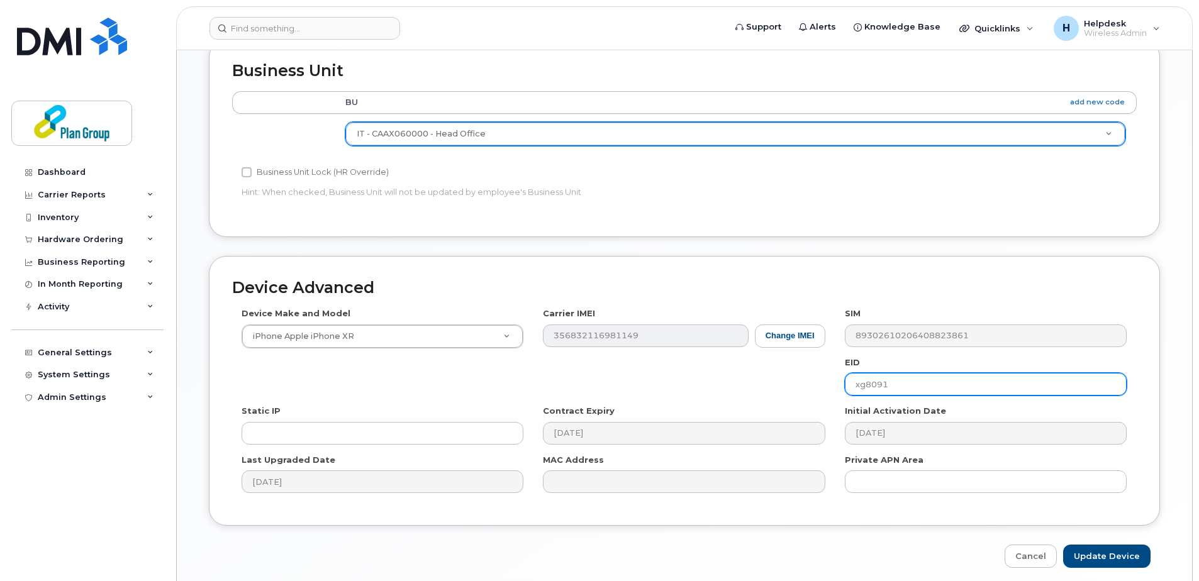
scroll to position [126, 0]
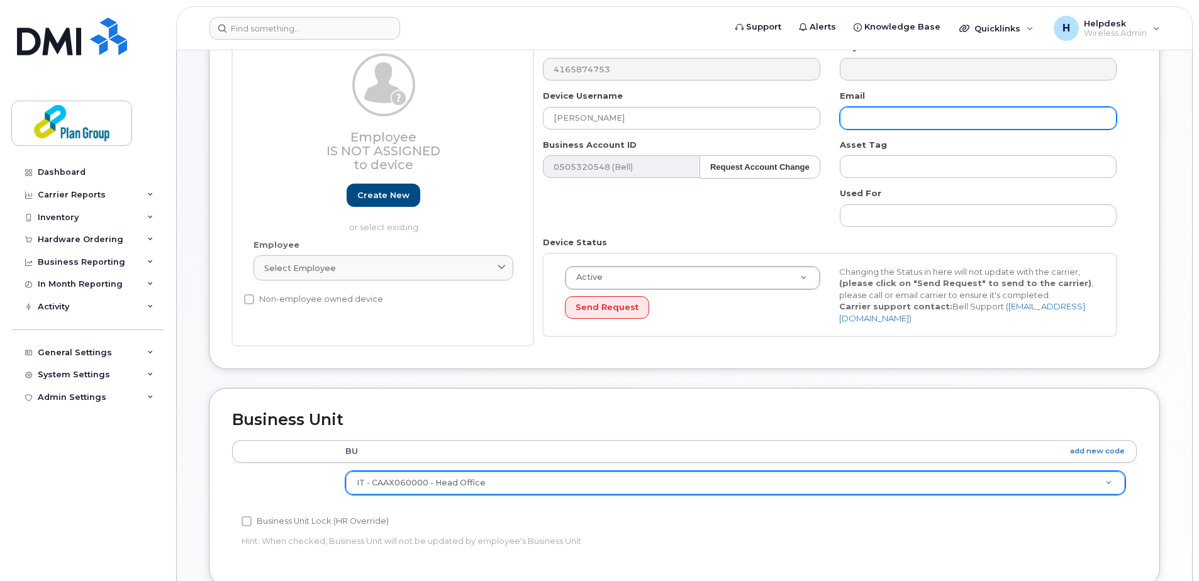
click at [852, 108] on input "text" at bounding box center [978, 118] width 277 height 23
paste input "xg8091"
type input "xg8091@equans.com"
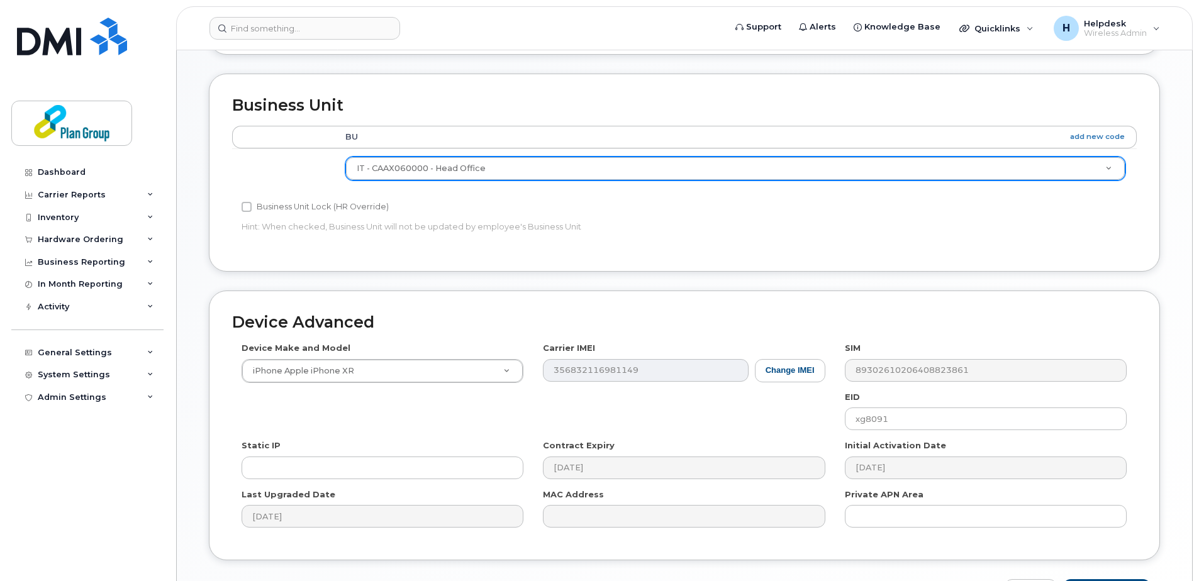
scroll to position [525, 0]
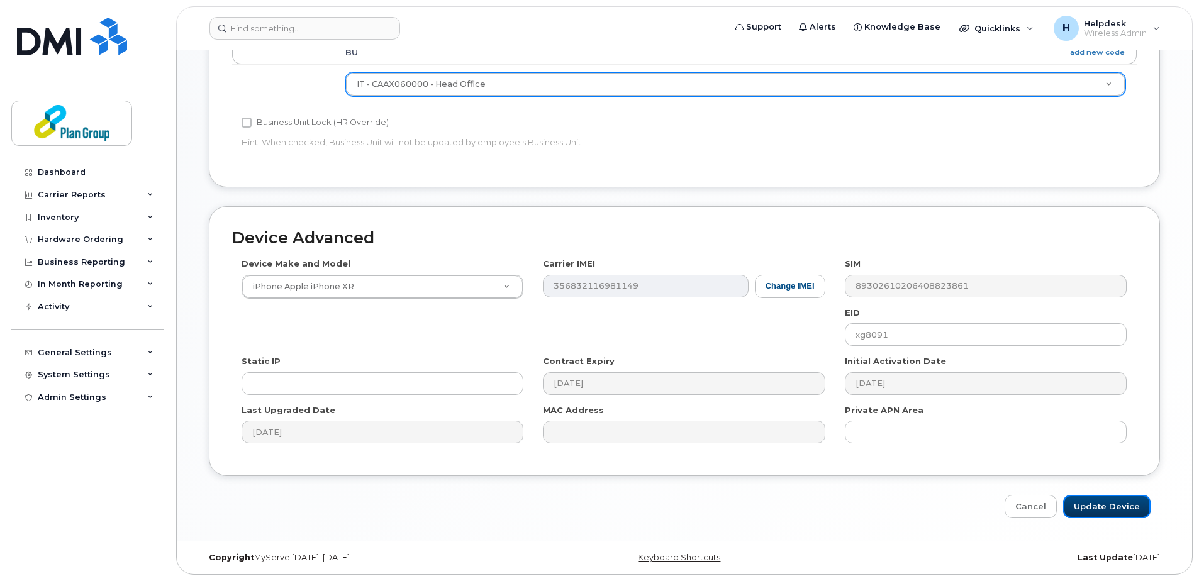
drag, startPoint x: 1134, startPoint y: 502, endPoint x: 898, endPoint y: 300, distance: 310.5
click at [1134, 502] on input "Update Device" at bounding box center [1106, 506] width 87 height 23
type input "Saving..."
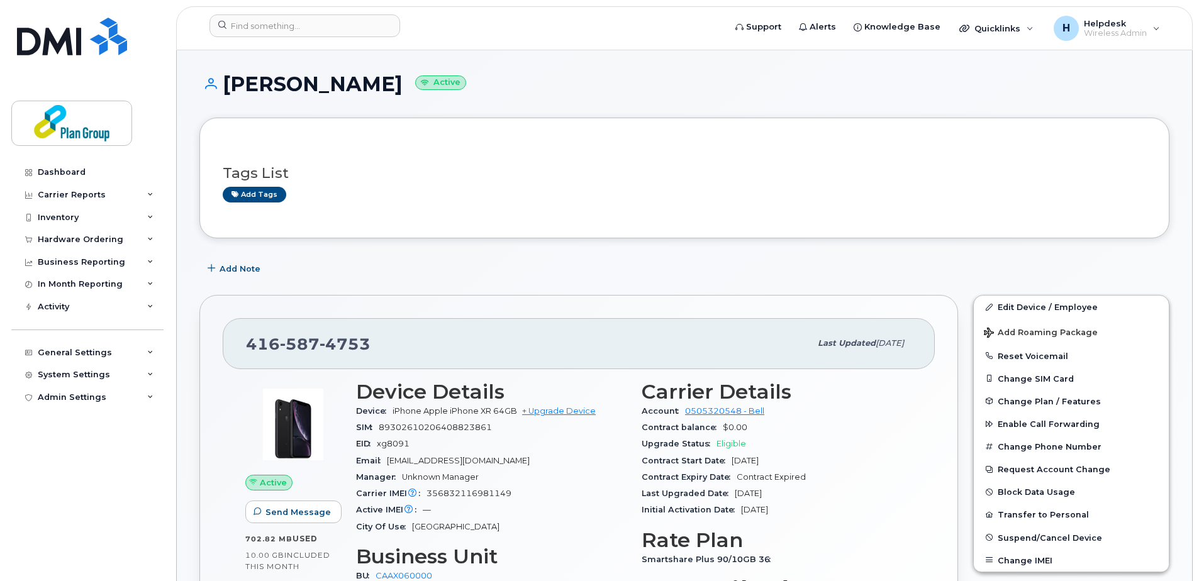
click at [674, 277] on div "Add Note" at bounding box center [684, 268] width 970 height 23
